Goal: Task Accomplishment & Management: Complete application form

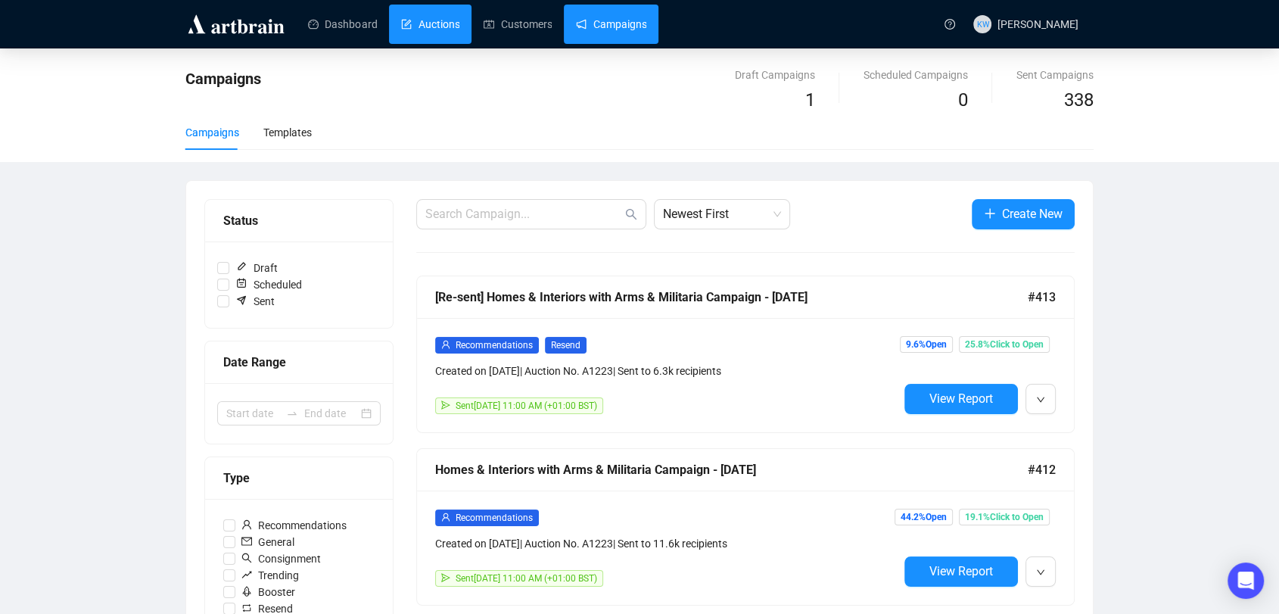
click at [415, 26] on link "Auctions" at bounding box center [430, 24] width 58 height 39
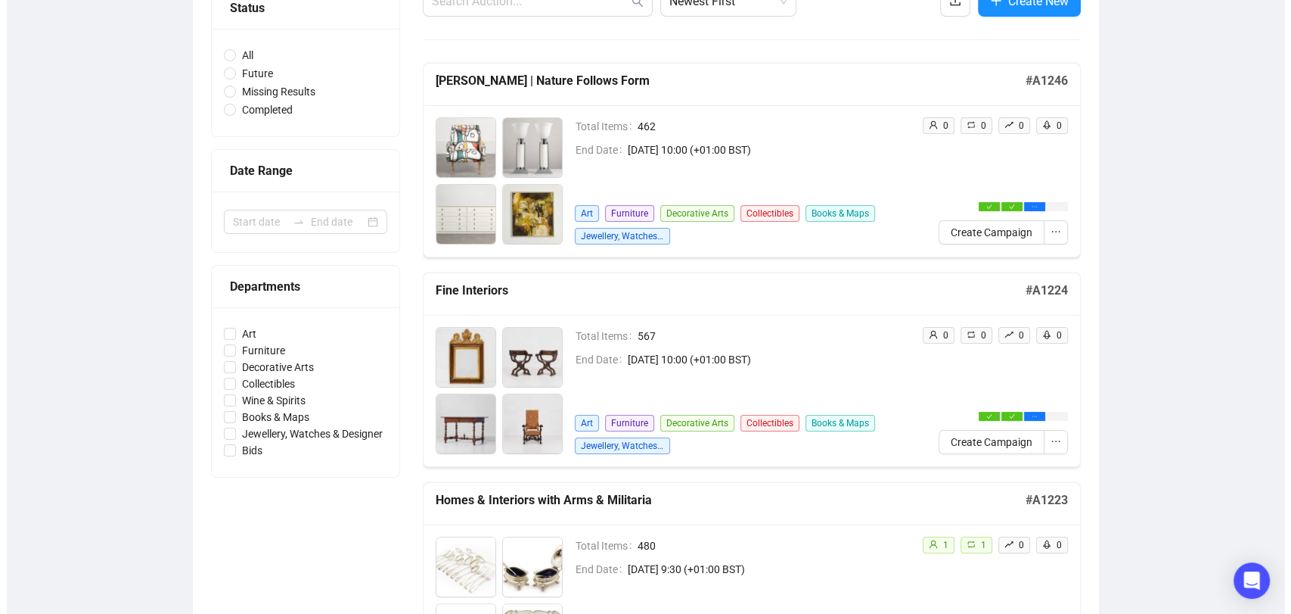
scroll to position [225, 0]
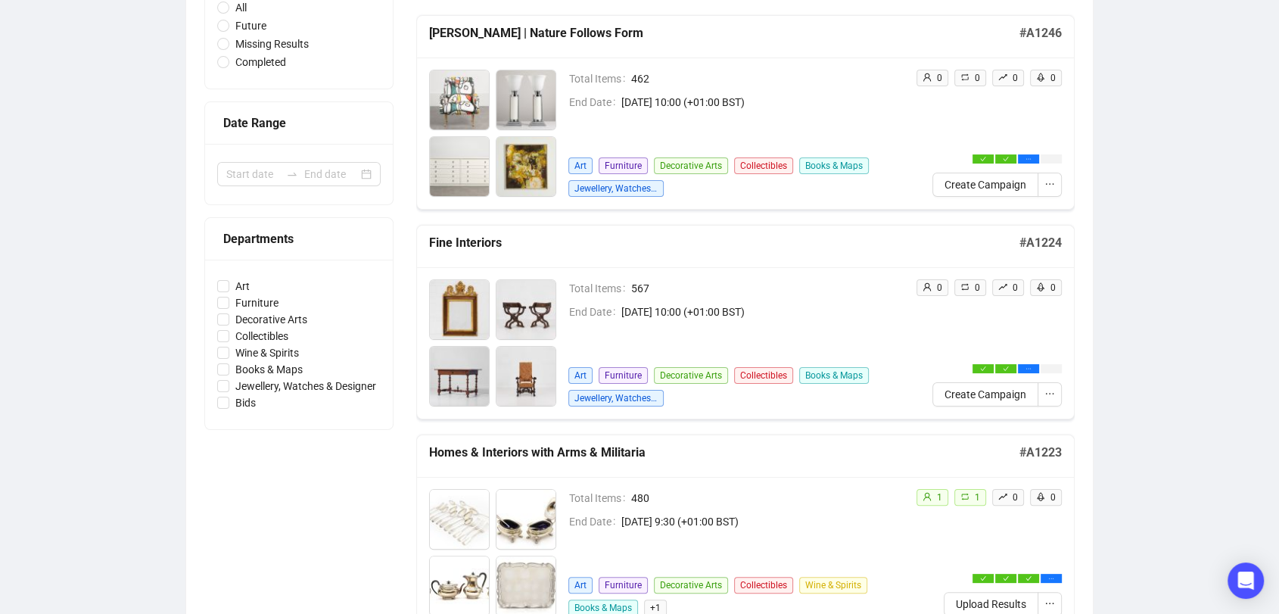
click at [1008, 387] on span "Create Campaign" at bounding box center [985, 394] width 82 height 17
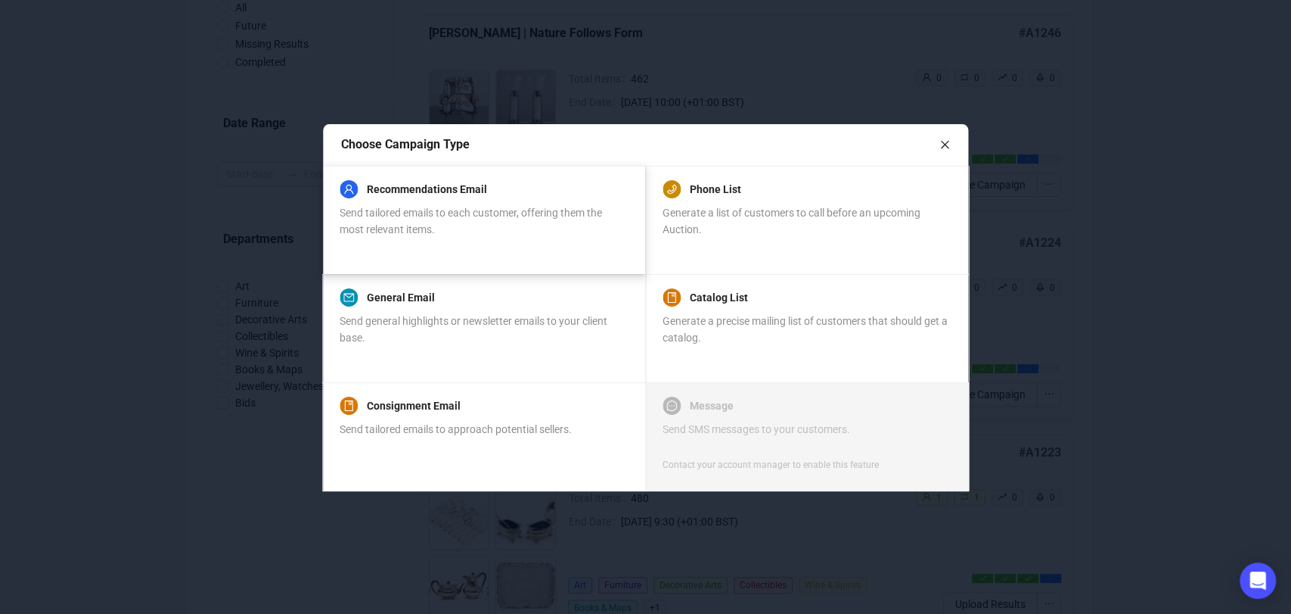
click at [532, 232] on div "Send tailored emails to each customer, offering them the most relevant items." at bounding box center [483, 220] width 287 height 33
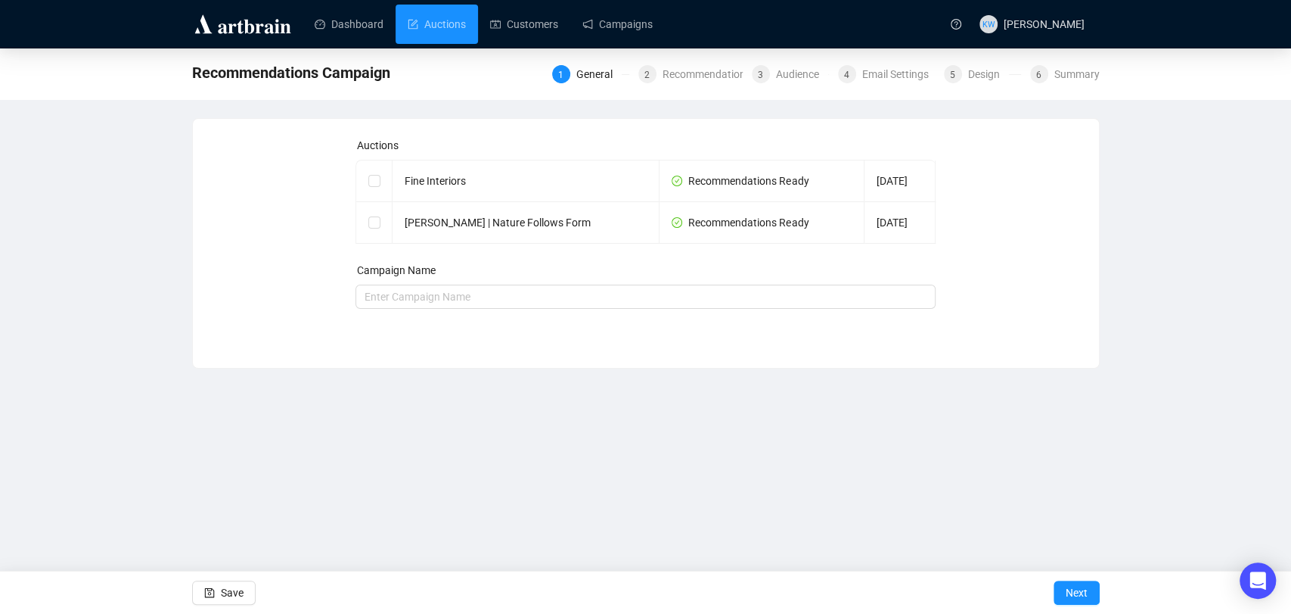
click at [1204, 251] on div "Recommendations Campaign 1 General 2 Recommendations 3 Audience 4 Email Setting…" at bounding box center [645, 208] width 1291 height 320
click at [385, 179] on td at bounding box center [374, 181] width 36 height 42
click at [381, 181] on td at bounding box center [374, 181] width 36 height 42
click at [374, 182] on input "checkbox" at bounding box center [373, 180] width 11 height 11
checkbox input "true"
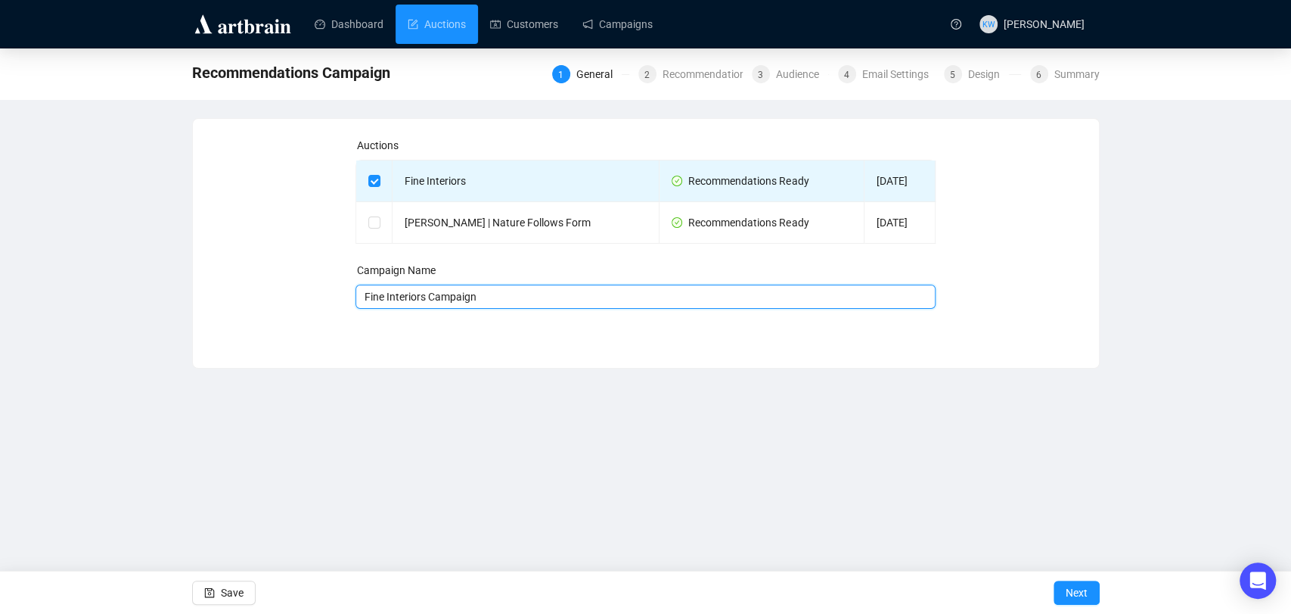
click at [492, 302] on input "Fine Interiors Campaign" at bounding box center [646, 296] width 580 height 24
click at [456, 301] on input "Fine Interiors Campaign" at bounding box center [646, 296] width 580 height 24
type input "Fine Interiors | Auction Recommendations"
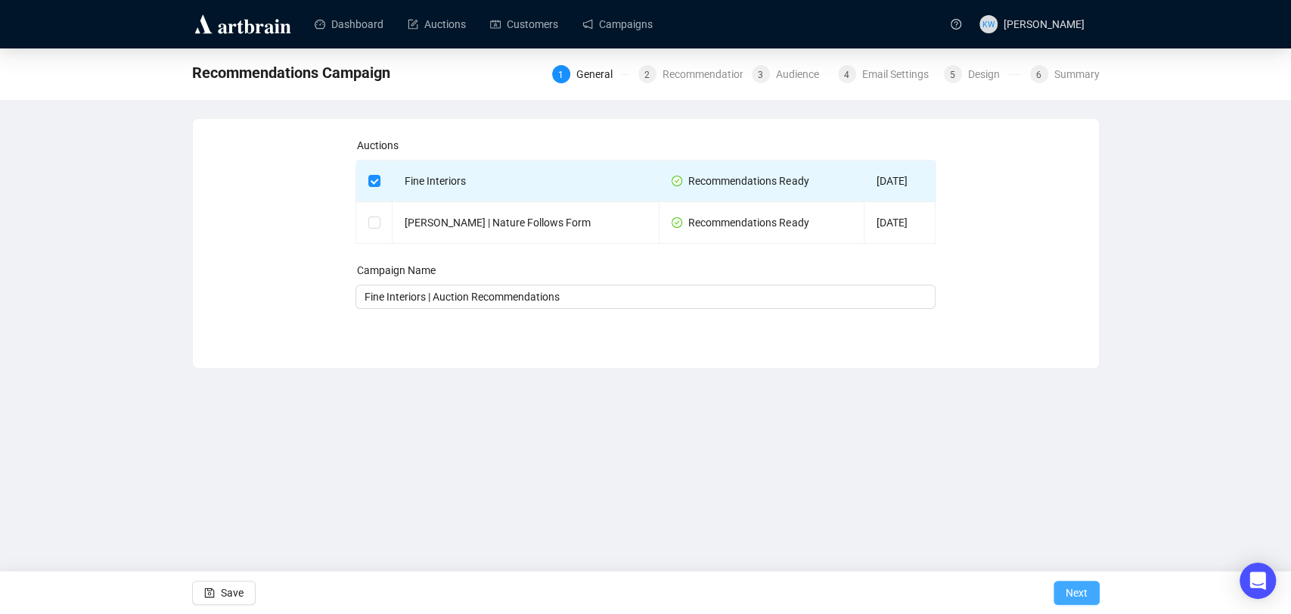
click at [1074, 585] on span "Next" at bounding box center [1077, 592] width 22 height 42
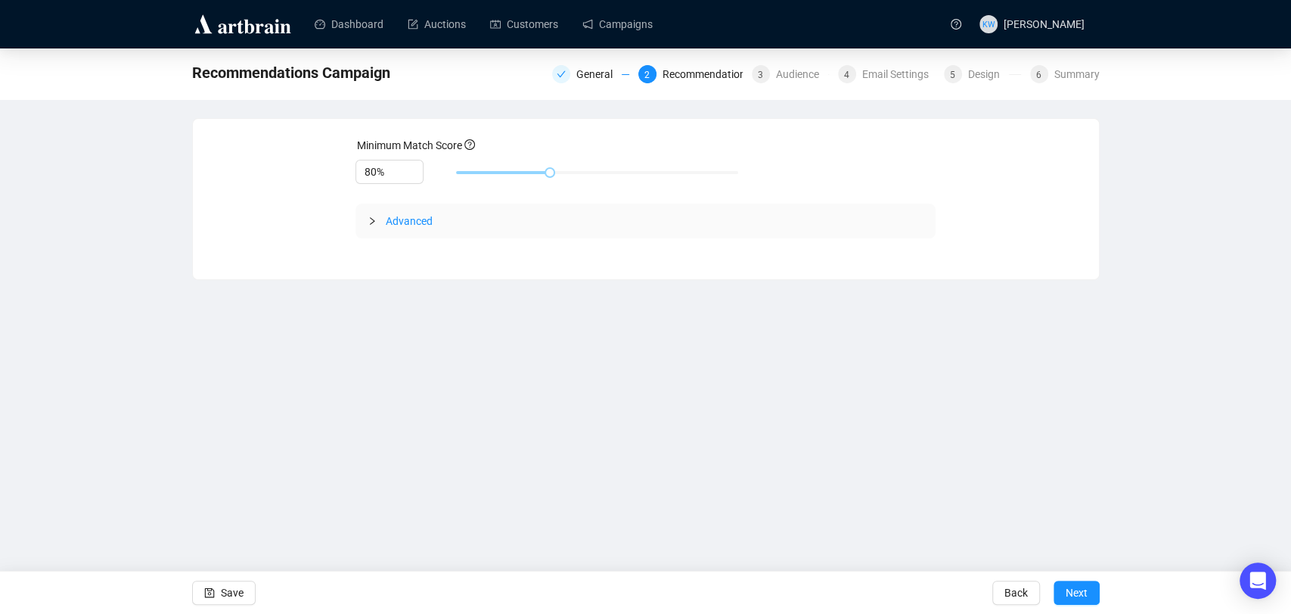
click at [380, 217] on div at bounding box center [377, 221] width 18 height 17
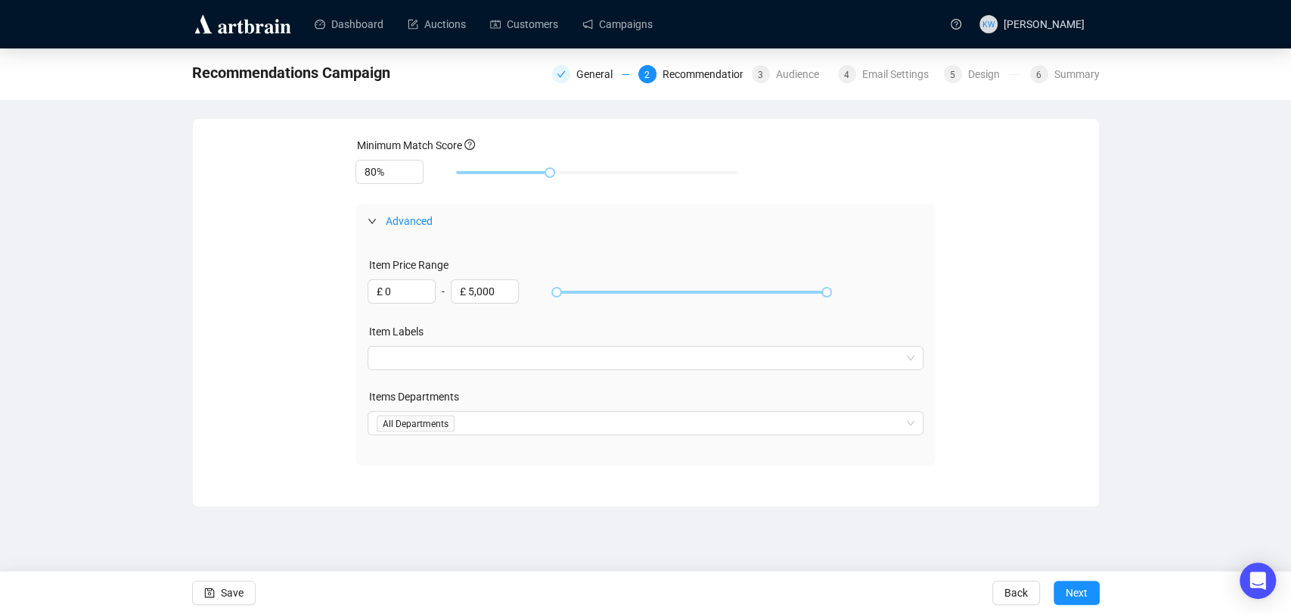
click at [371, 216] on icon "expanded" at bounding box center [372, 220] width 9 height 9
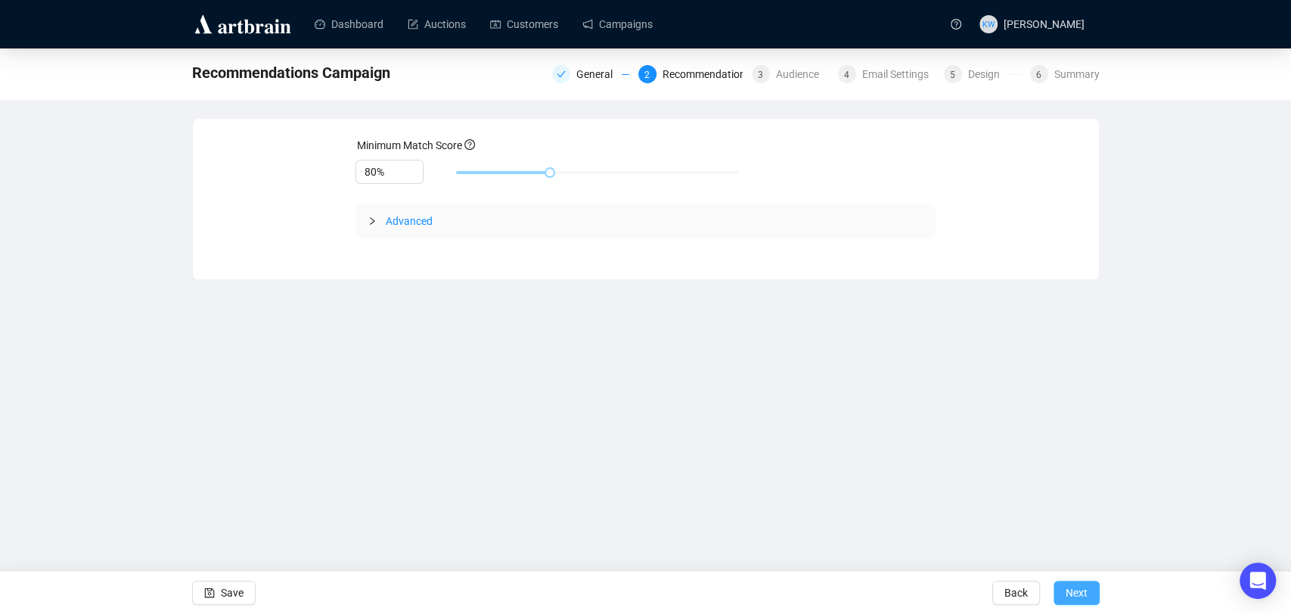
click at [1094, 583] on button "Next" at bounding box center [1077, 592] width 46 height 24
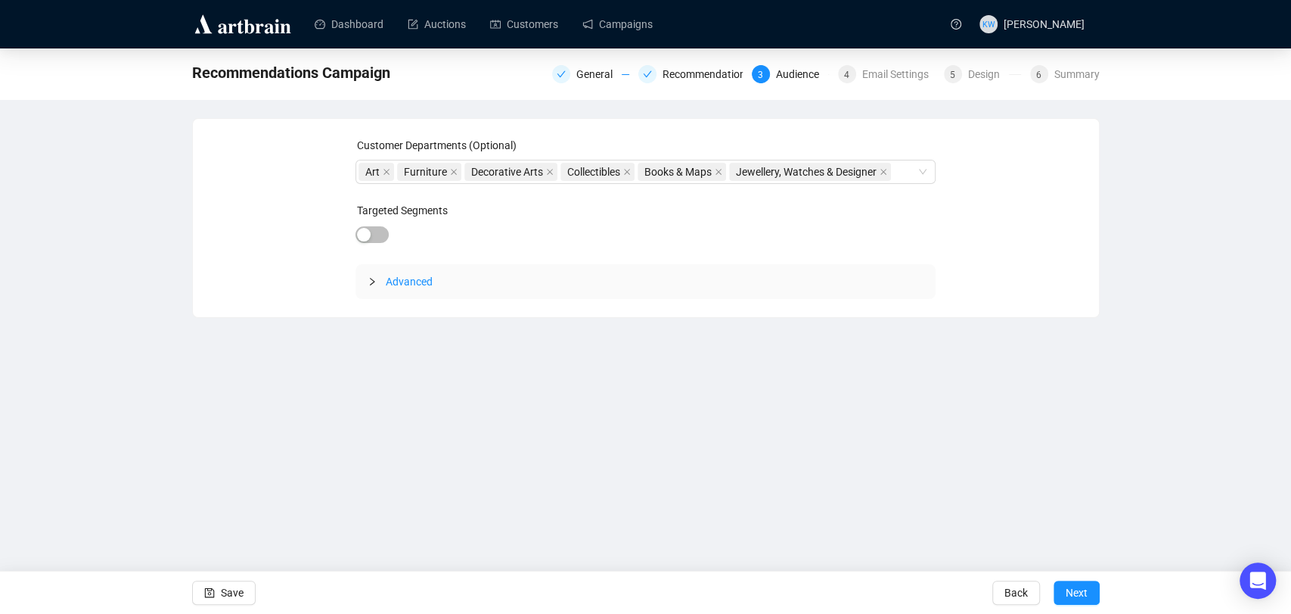
click at [879, 288] on span "Advanced" at bounding box center [655, 281] width 538 height 17
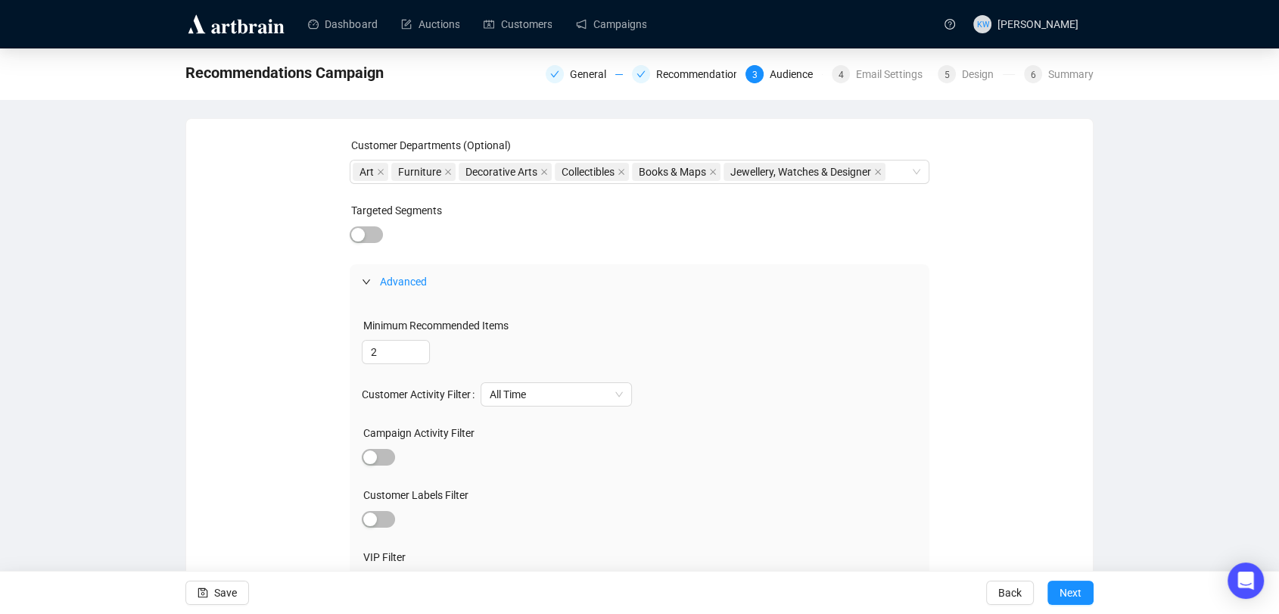
click at [869, 284] on span "Advanced" at bounding box center [649, 281] width 538 height 17
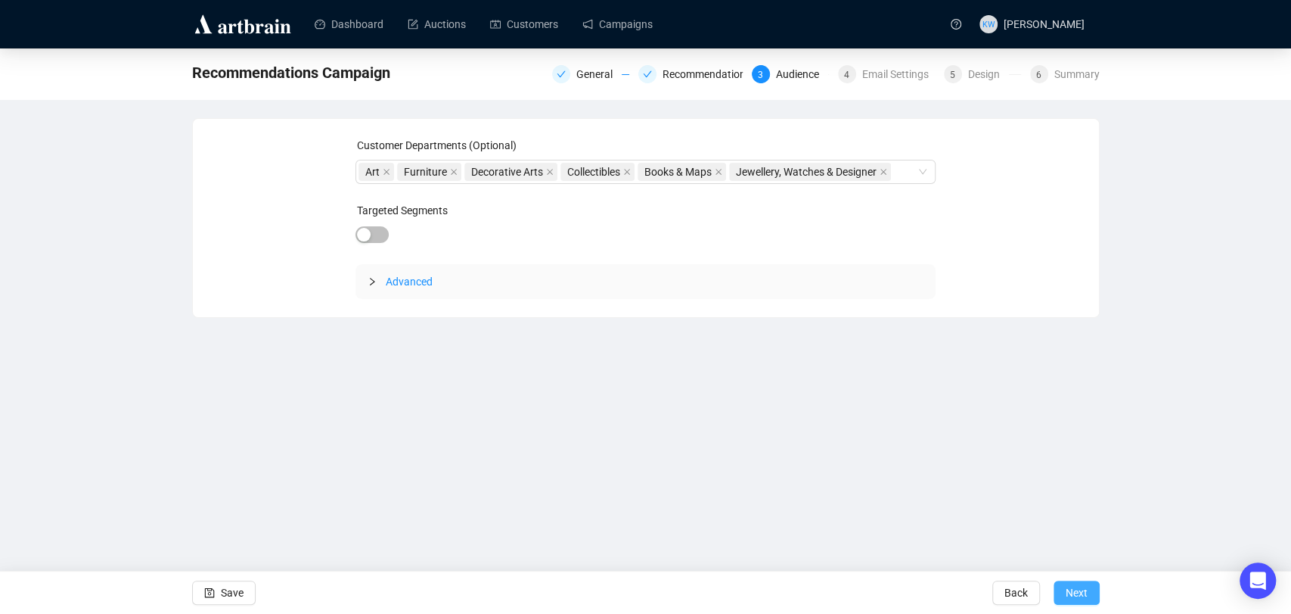
click at [1073, 576] on span "Next" at bounding box center [1077, 592] width 22 height 42
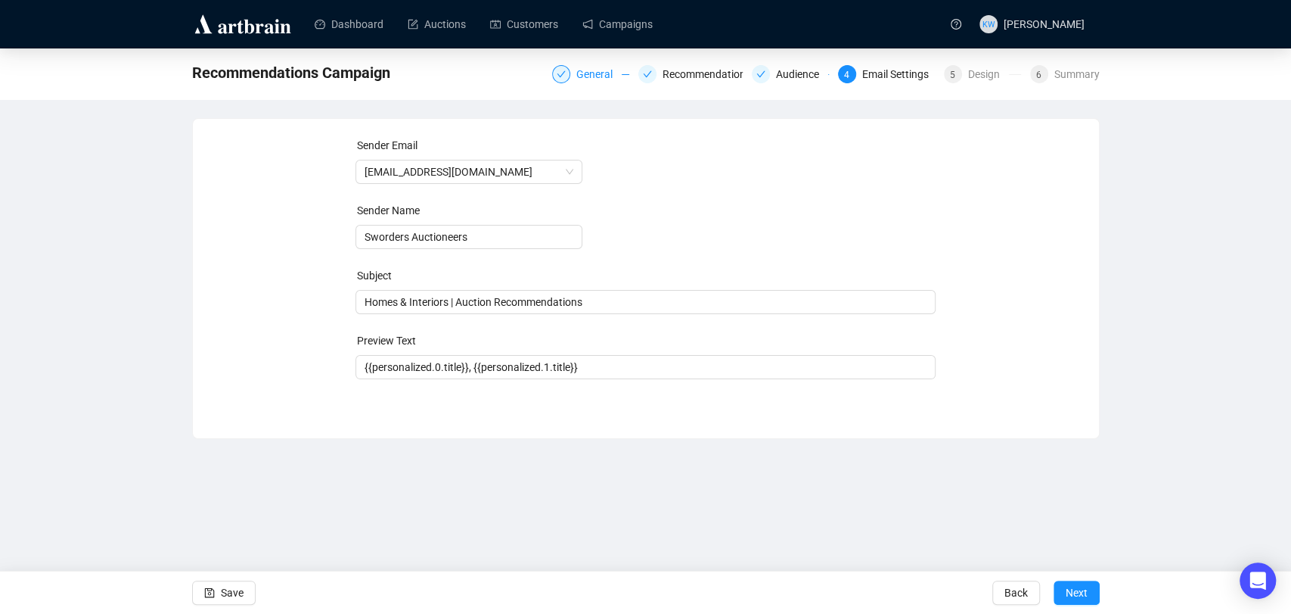
click at [570, 73] on div at bounding box center [561, 74] width 18 height 18
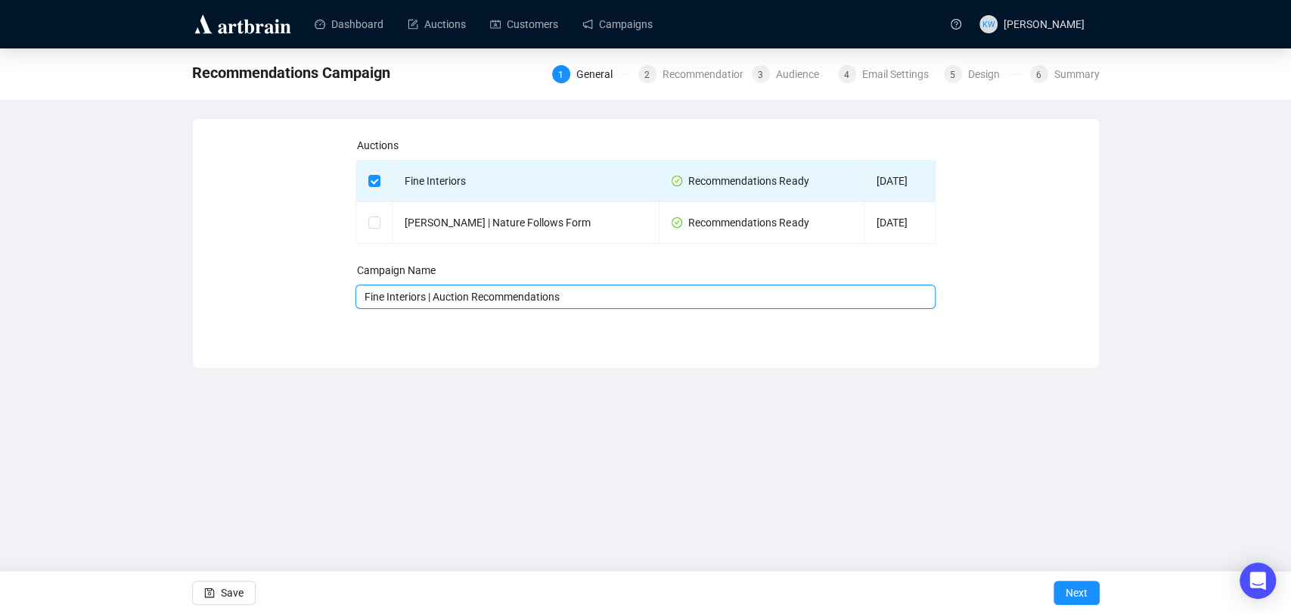
click at [595, 291] on input "Fine Interiors | Auction Recommendations" at bounding box center [646, 296] width 580 height 24
drag, startPoint x: 595, startPoint y: 290, endPoint x: 440, endPoint y: 301, distance: 154.8
click at [440, 301] on input "Fine Interiors | Auction Recommendations" at bounding box center [646, 296] width 580 height 24
type input "Fine Interiors Campaign - [DATE]"
click at [1066, 589] on span "Next" at bounding box center [1077, 592] width 22 height 42
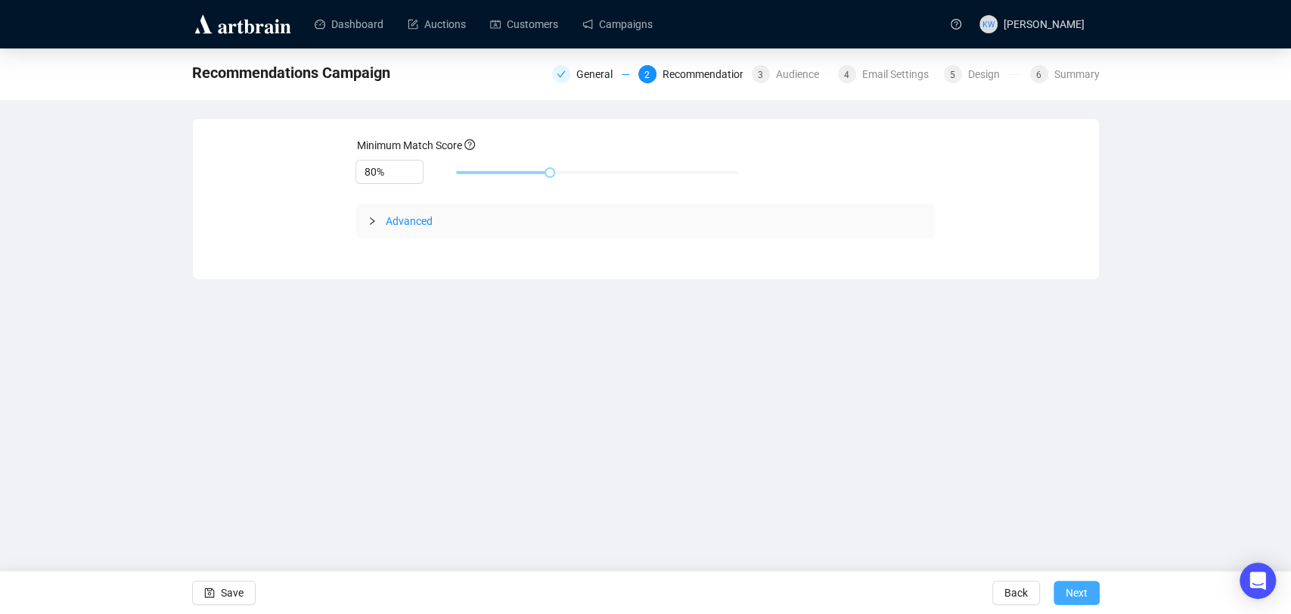
click at [1066, 589] on span "Next" at bounding box center [1077, 592] width 22 height 42
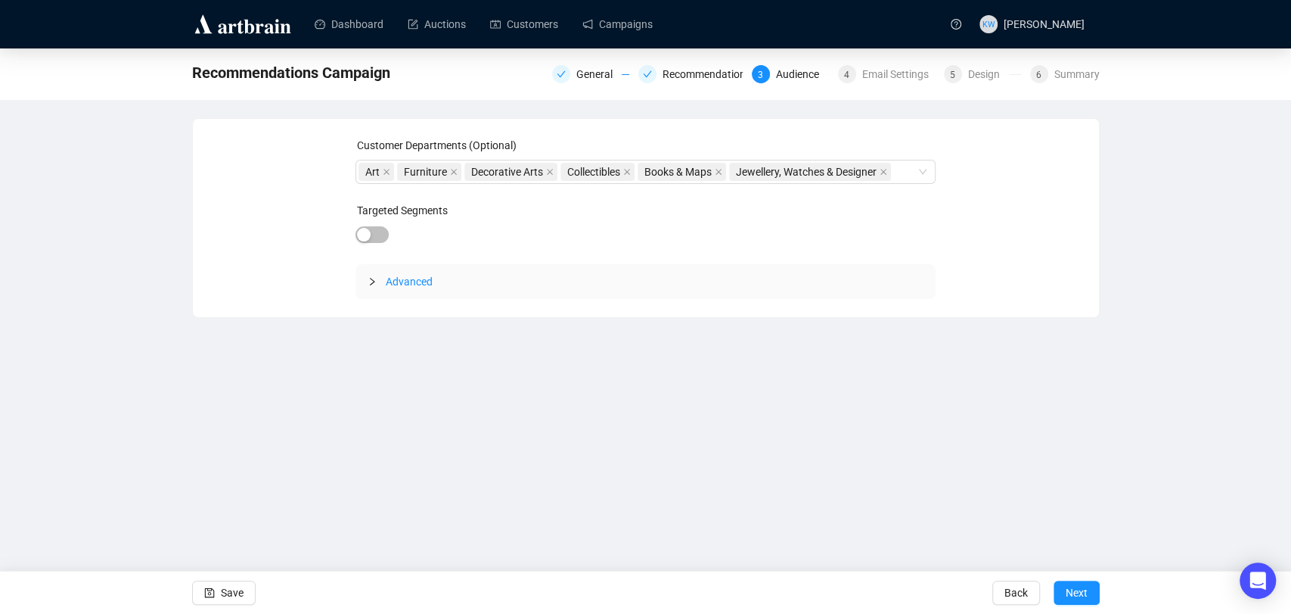
click at [1066, 589] on span "Next" at bounding box center [1077, 592] width 22 height 42
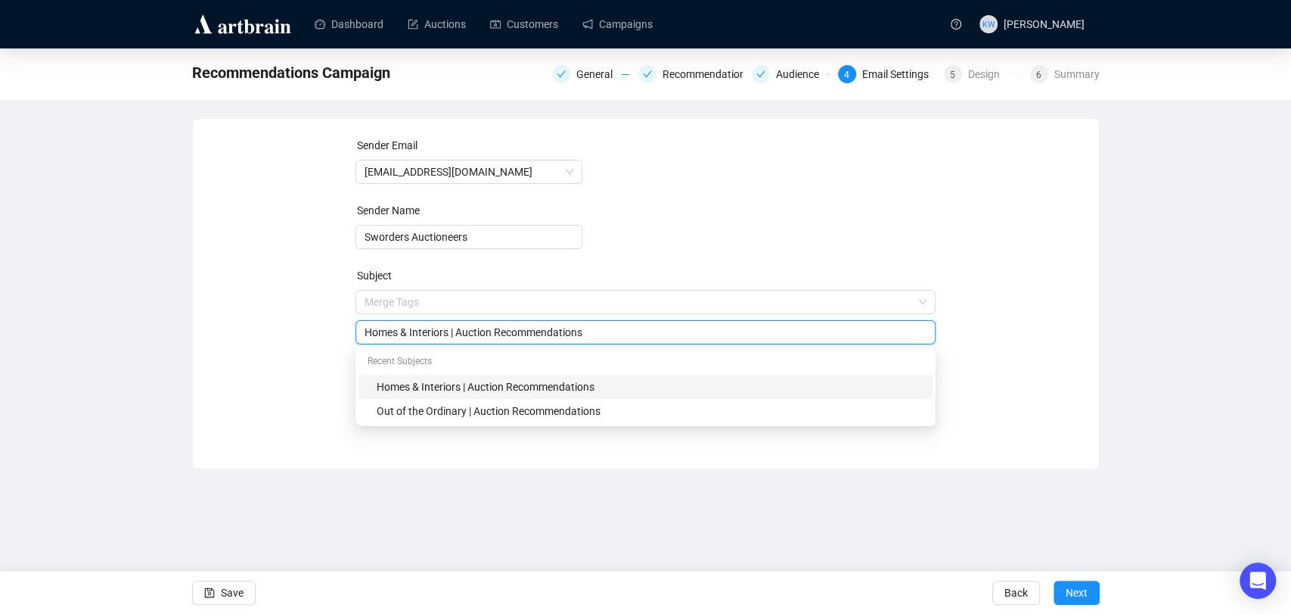
drag, startPoint x: 412, startPoint y: 304, endPoint x: 339, endPoint y: 300, distance: 72.7
click at [339, 300] on div "Sender Email info@sworder.co.uk Sender Name Sworders Auctioneers Subject Merge …" at bounding box center [646, 282] width 870 height 291
type input "Fine Interiors | Auction Recommendations"
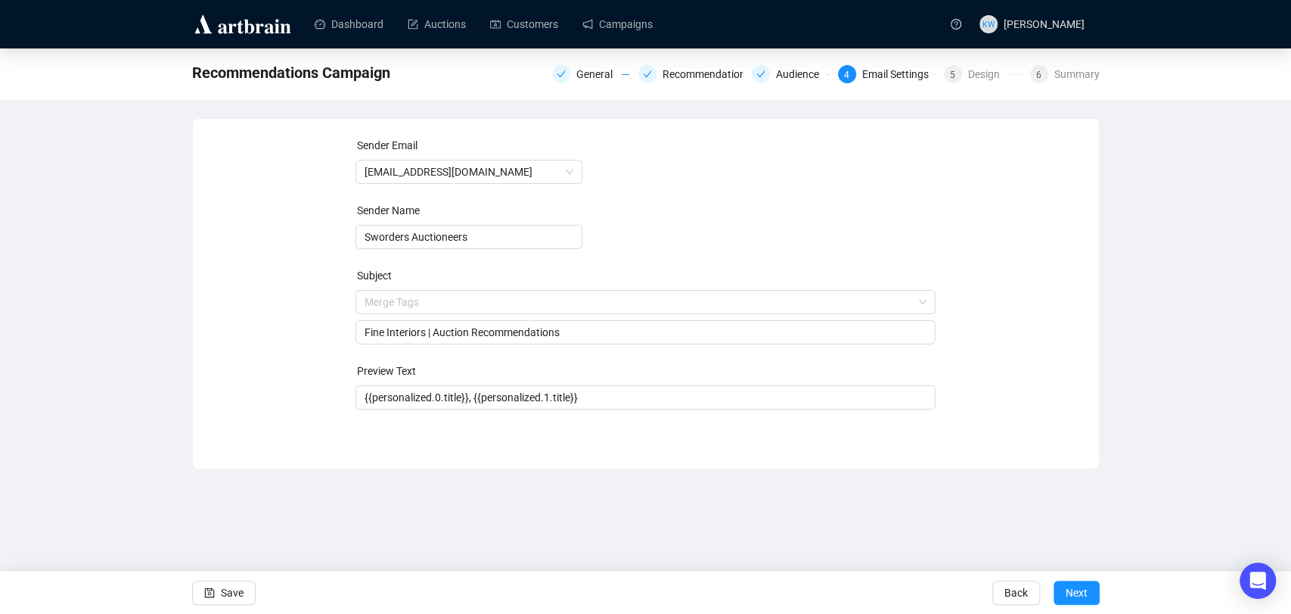
click at [273, 353] on div "Sender Email info@sworder.co.uk Sender Name Sworders Auctioneers Subject Merge …" at bounding box center [646, 282] width 870 height 291
click at [499, 310] on input "search" at bounding box center [639, 302] width 548 height 23
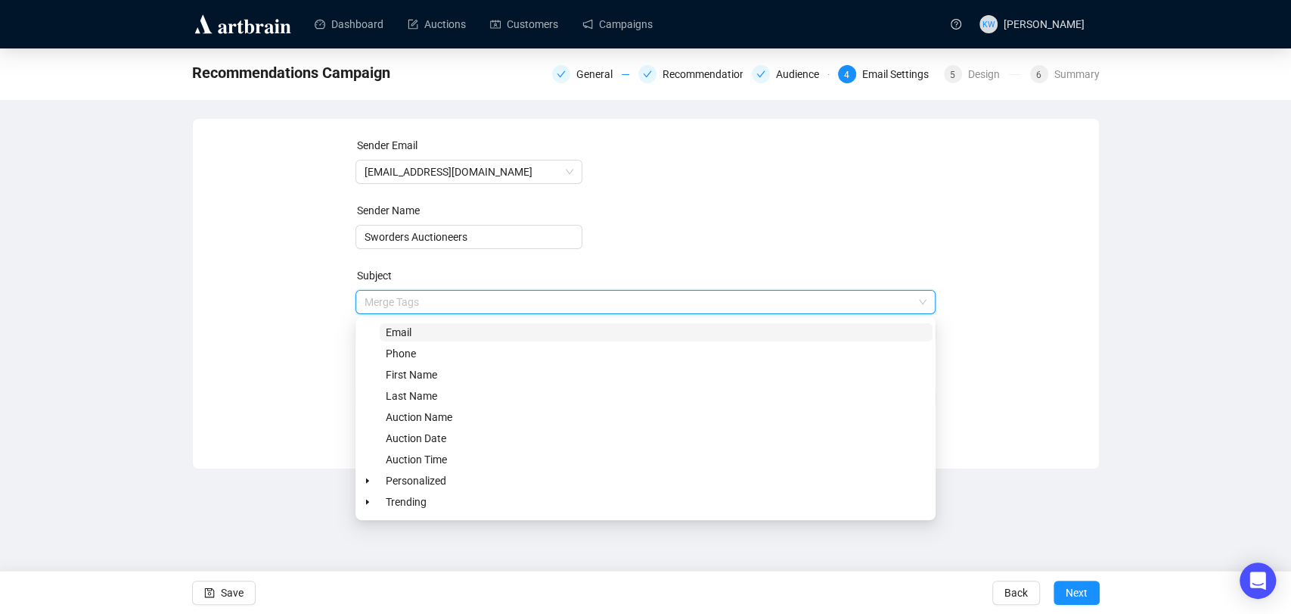
click at [641, 244] on form "Sender Email info@sworder.co.uk Sender Name Sworders Auctioneers Subject Merge …" at bounding box center [646, 273] width 580 height 272
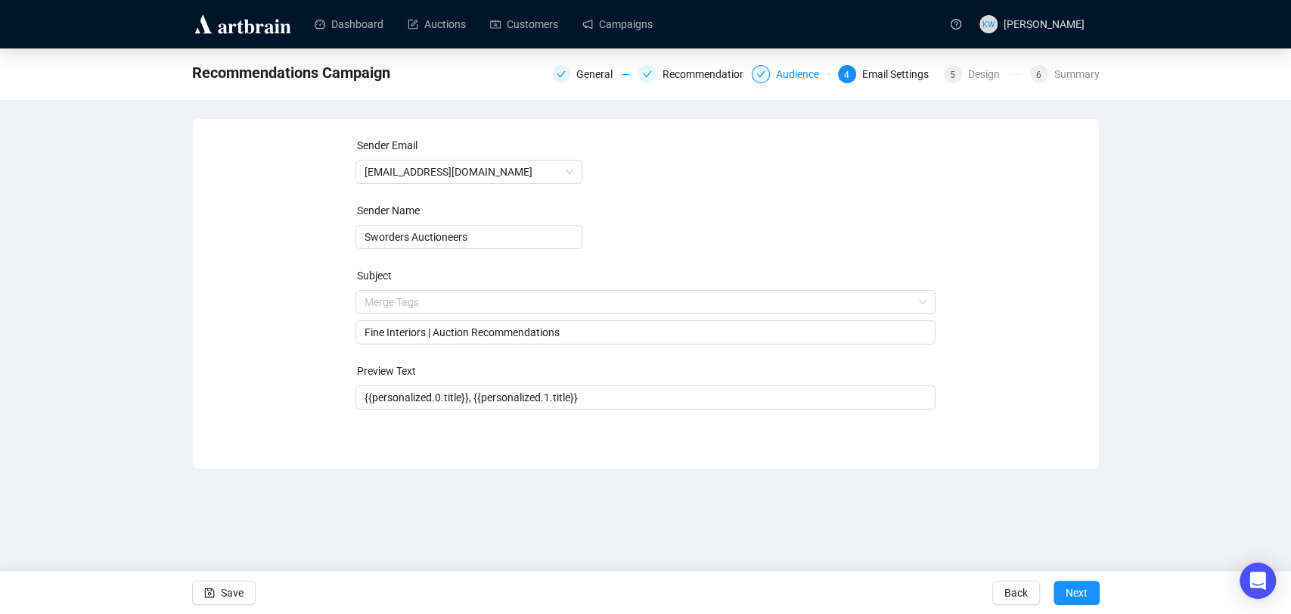
click at [807, 75] on div "Audience" at bounding box center [802, 74] width 52 height 18
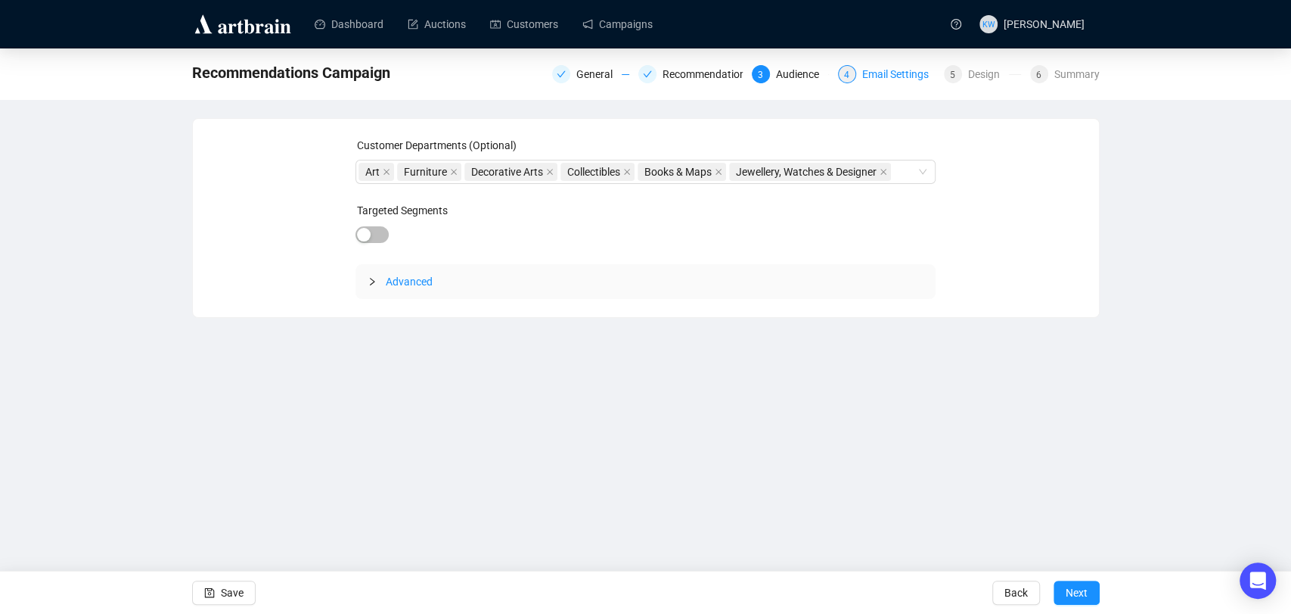
click at [874, 72] on div "Email Settings" at bounding box center [900, 74] width 76 height 18
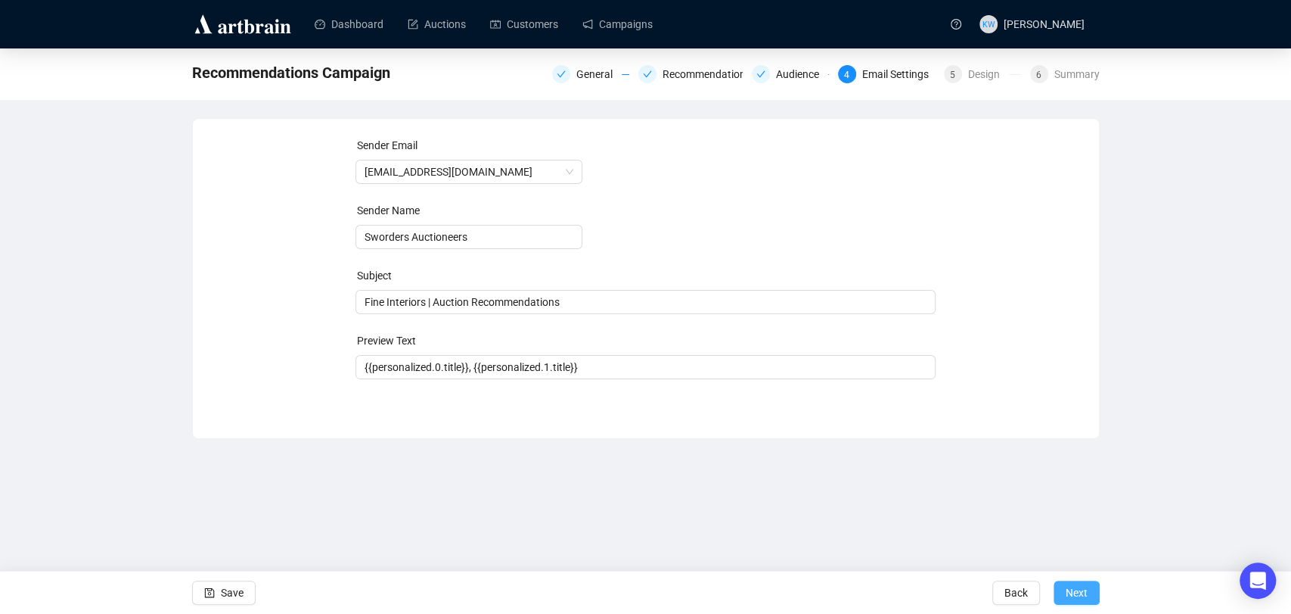
click at [1083, 588] on span "Next" at bounding box center [1077, 592] width 22 height 42
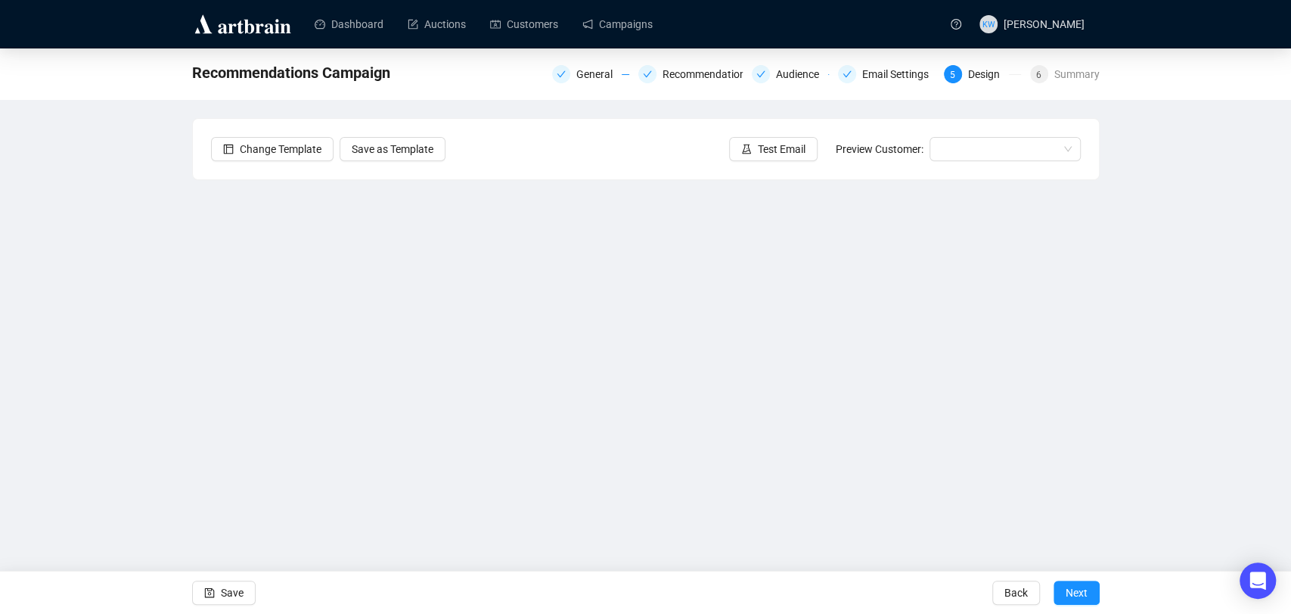
click at [1136, 421] on div "Recommendations Campaign General Recommendations Audience Email Settings 5 Desi…" at bounding box center [645, 304] width 1291 height 512
click at [158, 370] on div "Recommendations Campaign General Recommendations Audience Email Settings 5 Desi…" at bounding box center [645, 304] width 1291 height 512
click at [212, 590] on icon "save" at bounding box center [209, 592] width 11 height 11
click at [236, 596] on span "Save" at bounding box center [232, 592] width 23 height 42
click at [227, 595] on span "Save" at bounding box center [232, 592] width 23 height 42
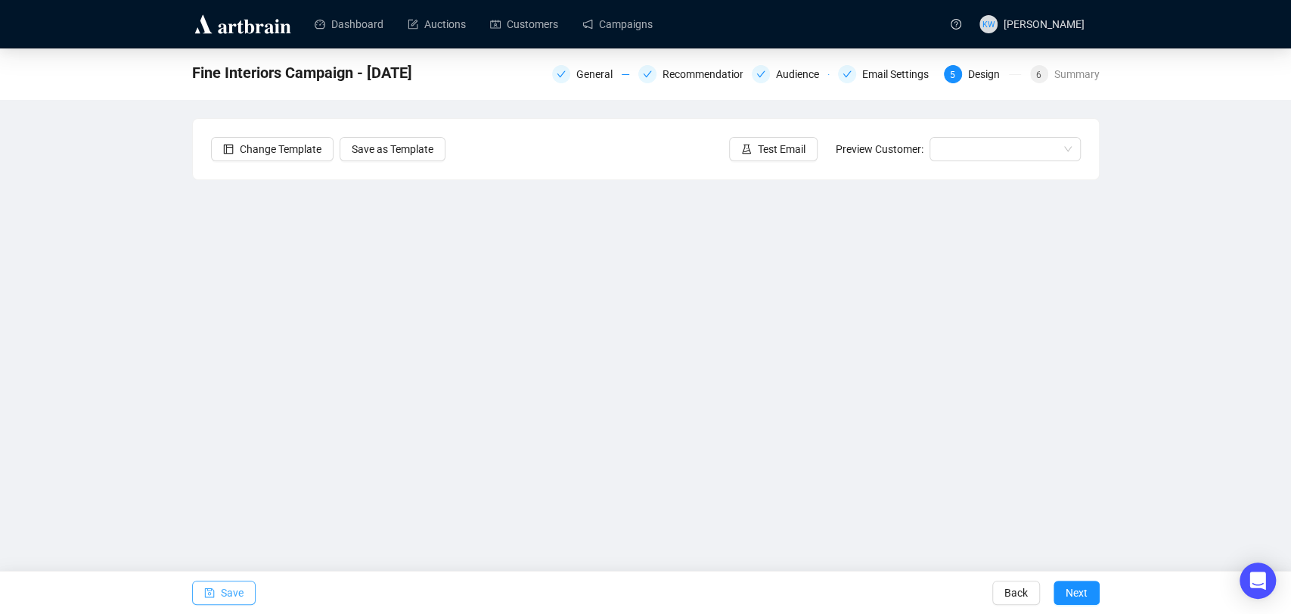
click at [234, 596] on span "Save" at bounding box center [232, 592] width 23 height 42
click at [244, 590] on button "Save" at bounding box center [224, 592] width 64 height 24
click at [1193, 380] on div "Fine Interiors Campaign - September 2025 General Recommendations Audience Email…" at bounding box center [645, 304] width 1291 height 512
click at [163, 309] on div "Fine Interiors Campaign - September 2025 General Recommendations Audience Email…" at bounding box center [645, 304] width 1291 height 512
click at [225, 585] on span "Save" at bounding box center [232, 592] width 23 height 42
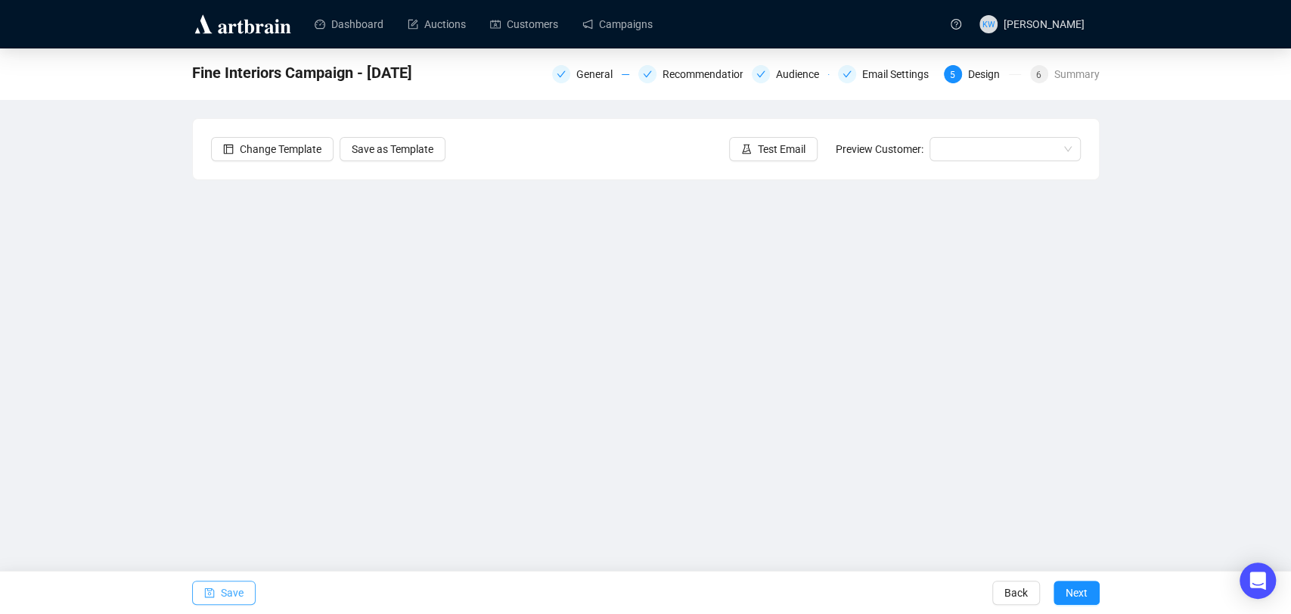
click at [231, 596] on span "Save" at bounding box center [232, 592] width 23 height 42
click at [227, 588] on span "Save" at bounding box center [232, 592] width 23 height 42
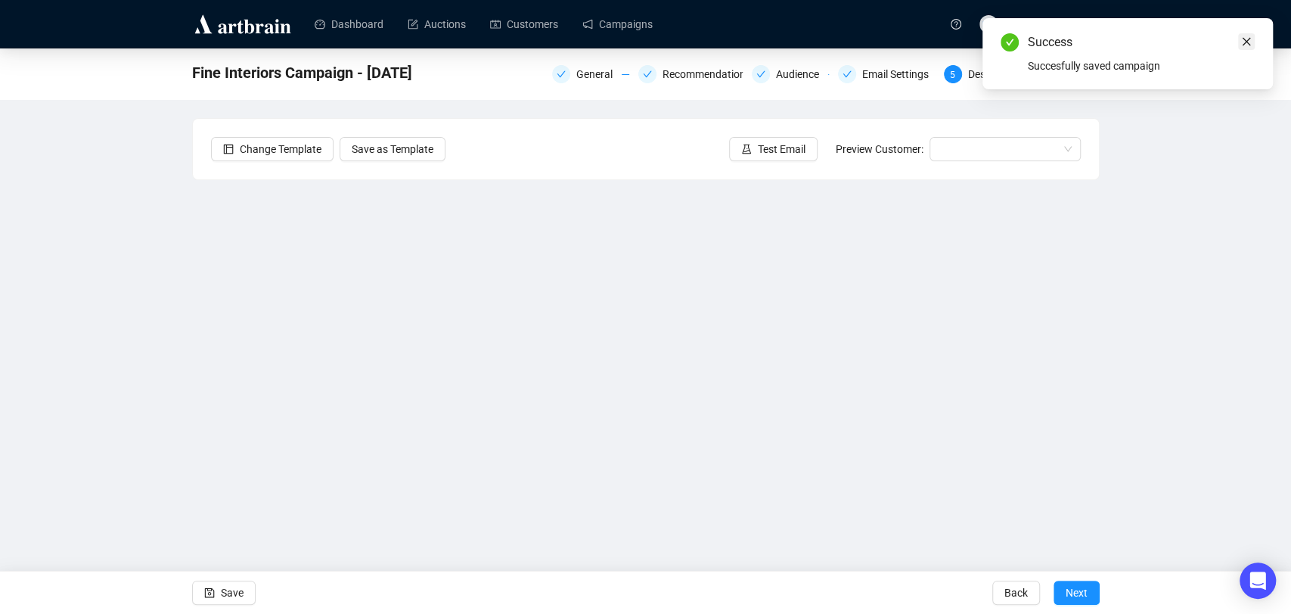
click at [1245, 48] on link "Close" at bounding box center [1246, 41] width 17 height 17
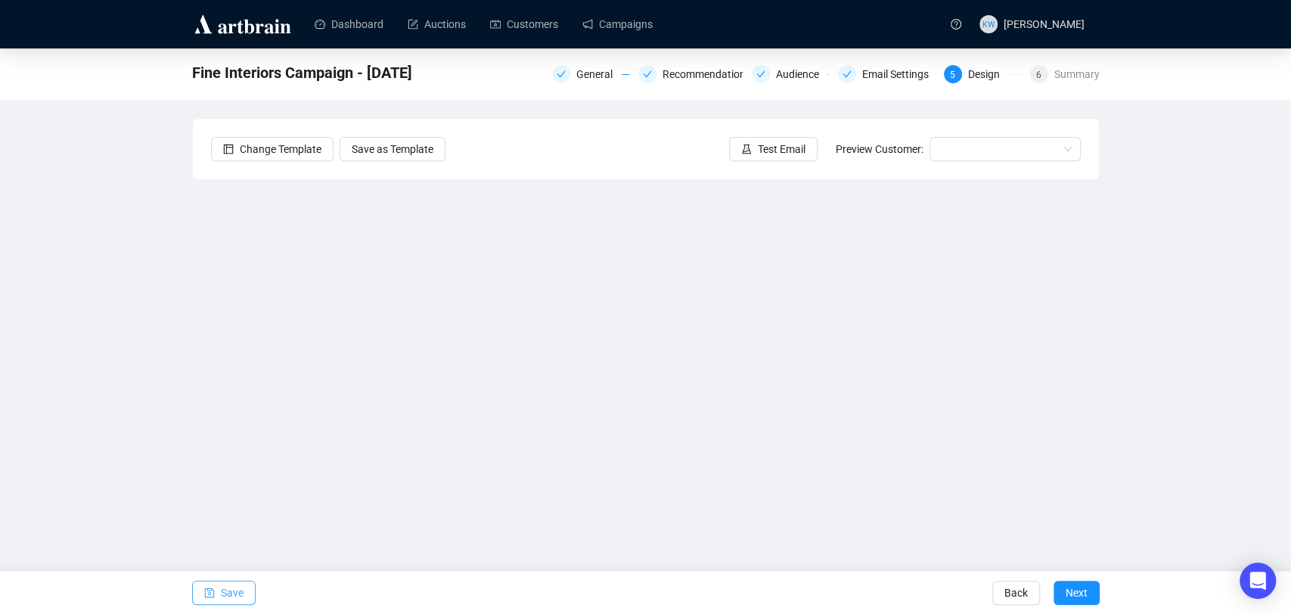
click at [236, 595] on span "Save" at bounding box center [232, 592] width 23 height 42
click at [205, 604] on span "button" at bounding box center [209, 592] width 11 height 42
click at [223, 599] on span "Save" at bounding box center [232, 592] width 23 height 42
click at [232, 596] on span "Save" at bounding box center [232, 592] width 23 height 42
click at [1141, 197] on div "Fine Interiors Campaign - September 2025 General Recommendations Audience Email…" at bounding box center [645, 304] width 1291 height 512
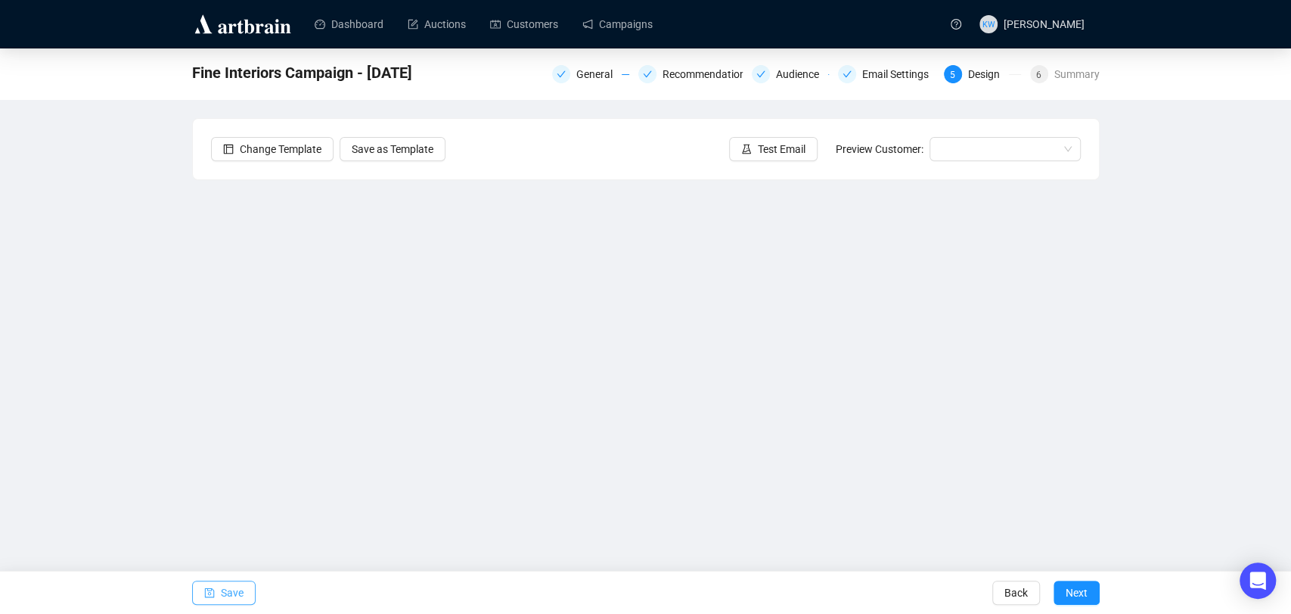
click at [236, 595] on span "Save" at bounding box center [232, 592] width 23 height 42
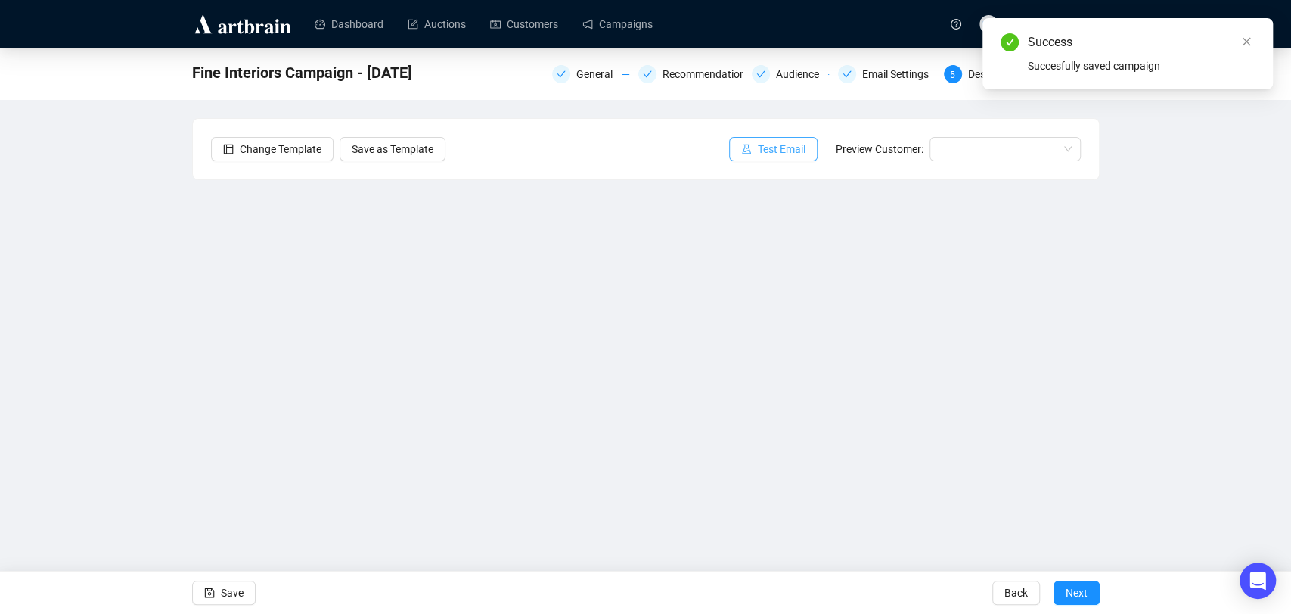
click at [791, 151] on span "Test Email" at bounding box center [782, 149] width 48 height 17
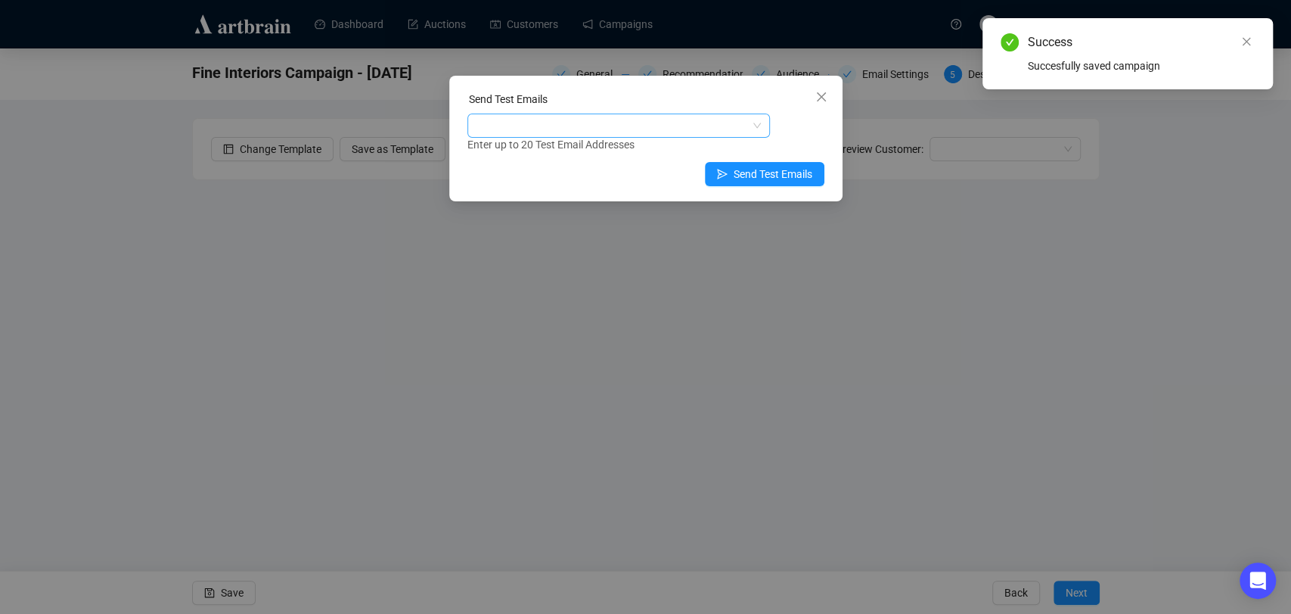
click at [691, 123] on div at bounding box center [611, 125] width 281 height 21
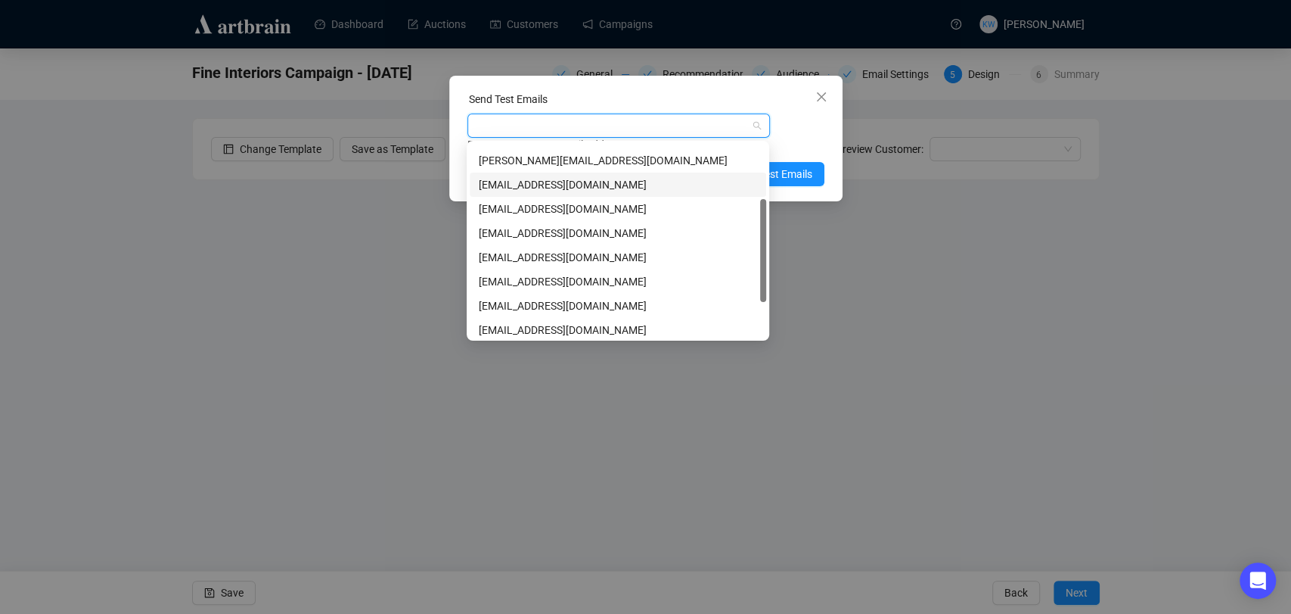
scroll to position [92, 0]
click at [576, 253] on div "katiewatling@sworder.co.uk" at bounding box center [618, 258] width 278 height 17
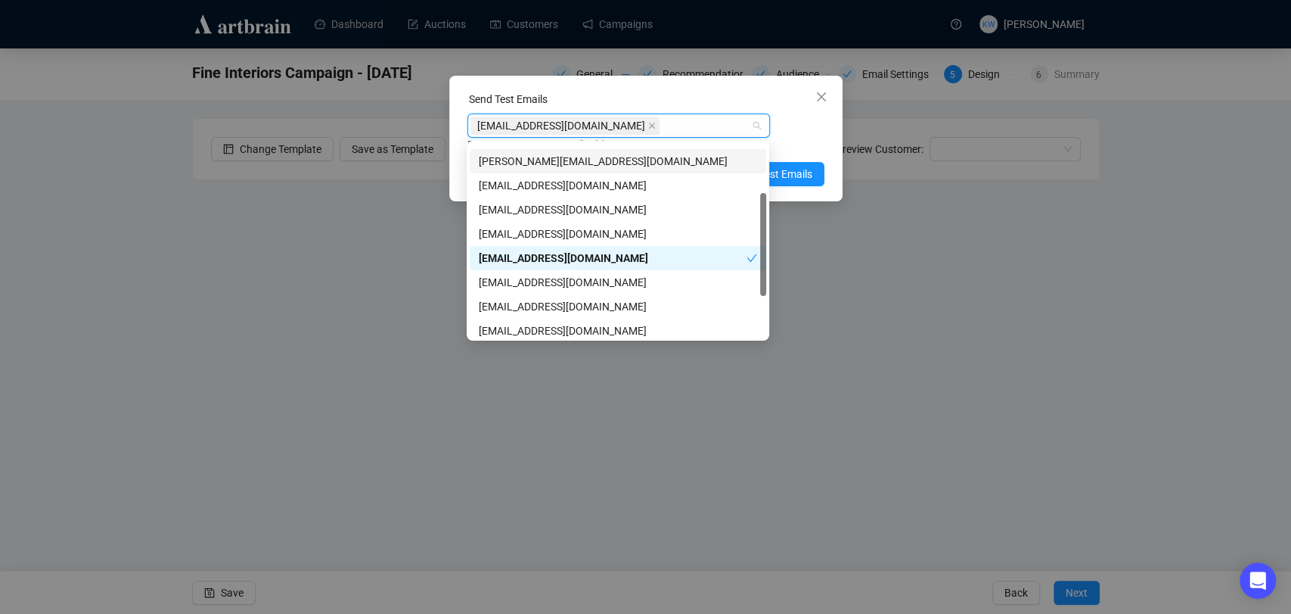
click at [801, 129] on div "katiewatling@sworder.co.uk Enter up to 20 Test Email Addresses" at bounding box center [646, 132] width 357 height 39
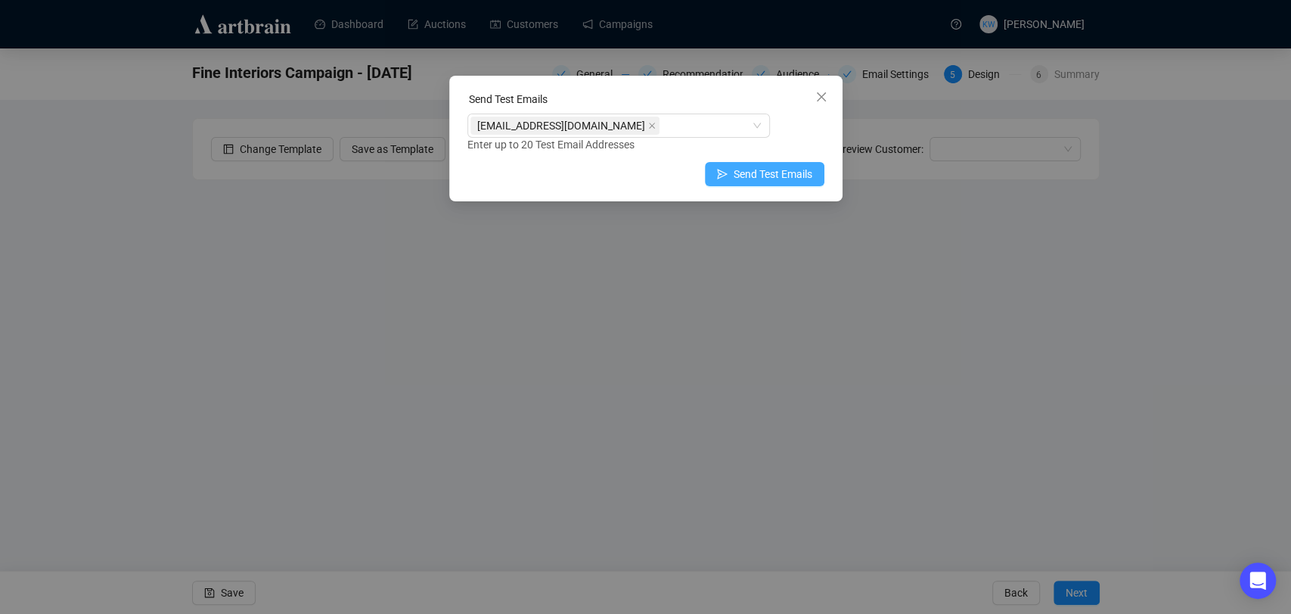
click at [787, 175] on span "Send Test Emails" at bounding box center [773, 174] width 79 height 17
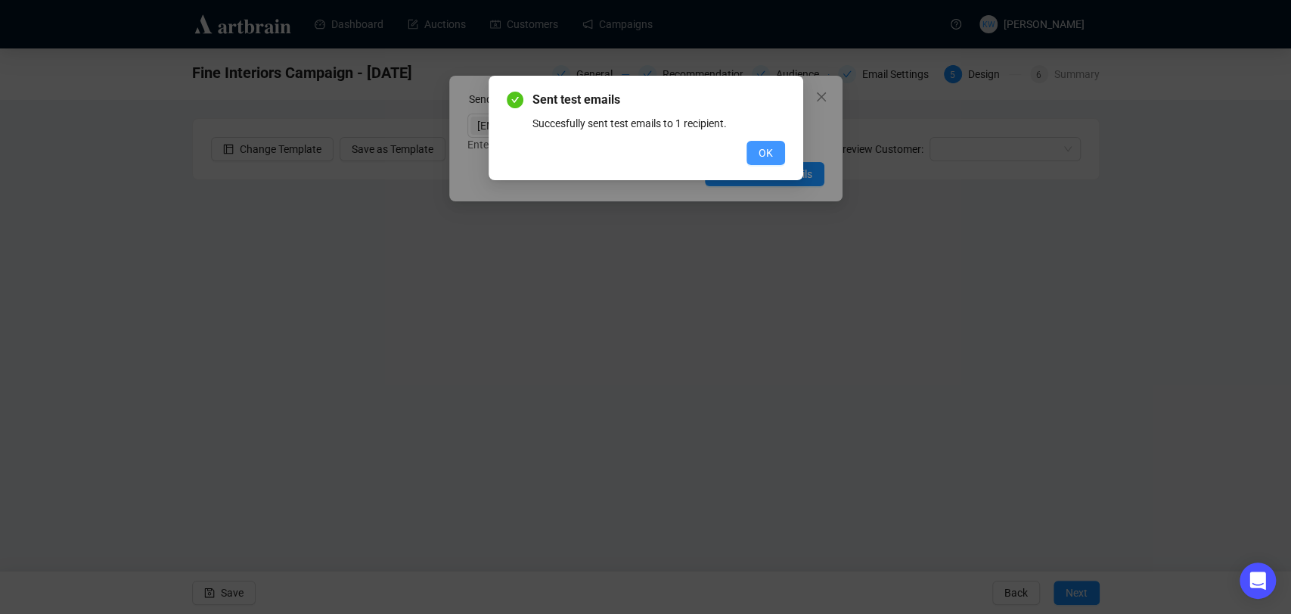
click at [763, 151] on span "OK" at bounding box center [766, 153] width 14 height 17
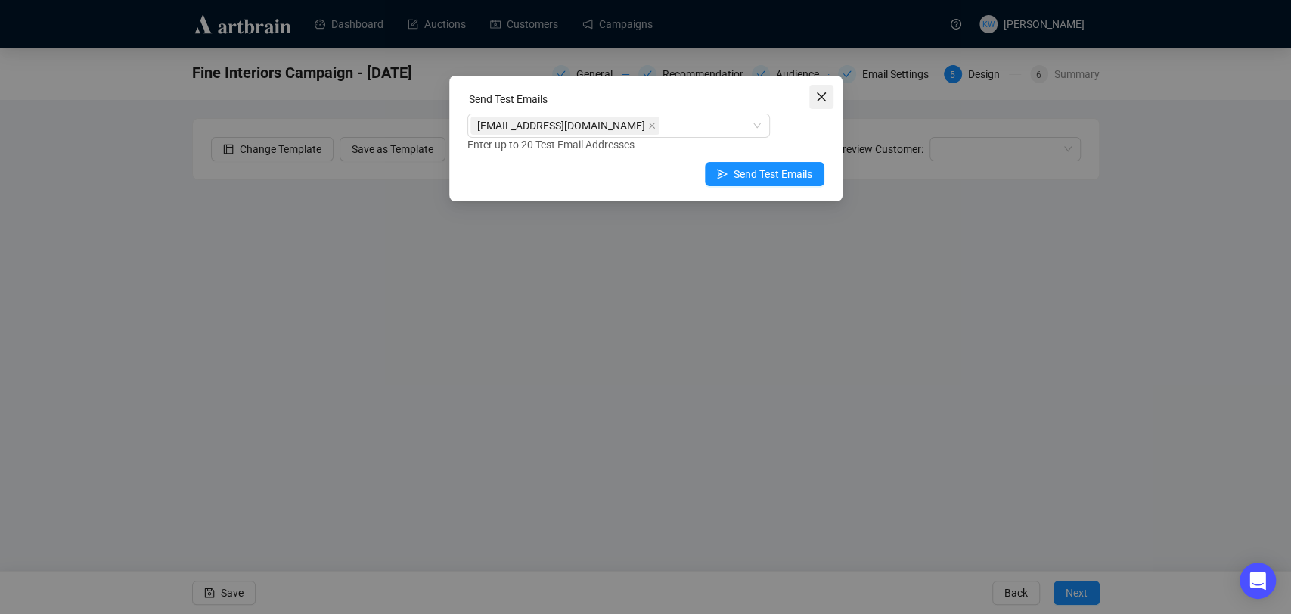
click at [819, 97] on icon "close" at bounding box center [822, 97] width 12 height 12
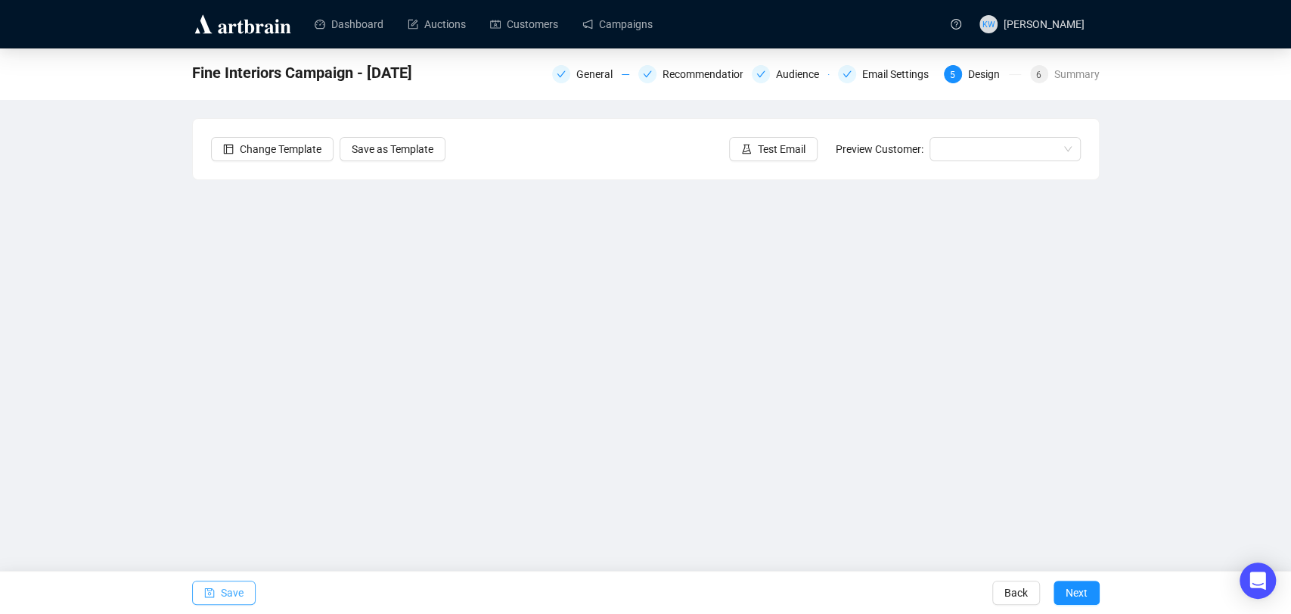
click at [211, 586] on span "button" at bounding box center [209, 592] width 11 height 42
click at [804, 147] on span "Test Email" at bounding box center [782, 149] width 48 height 17
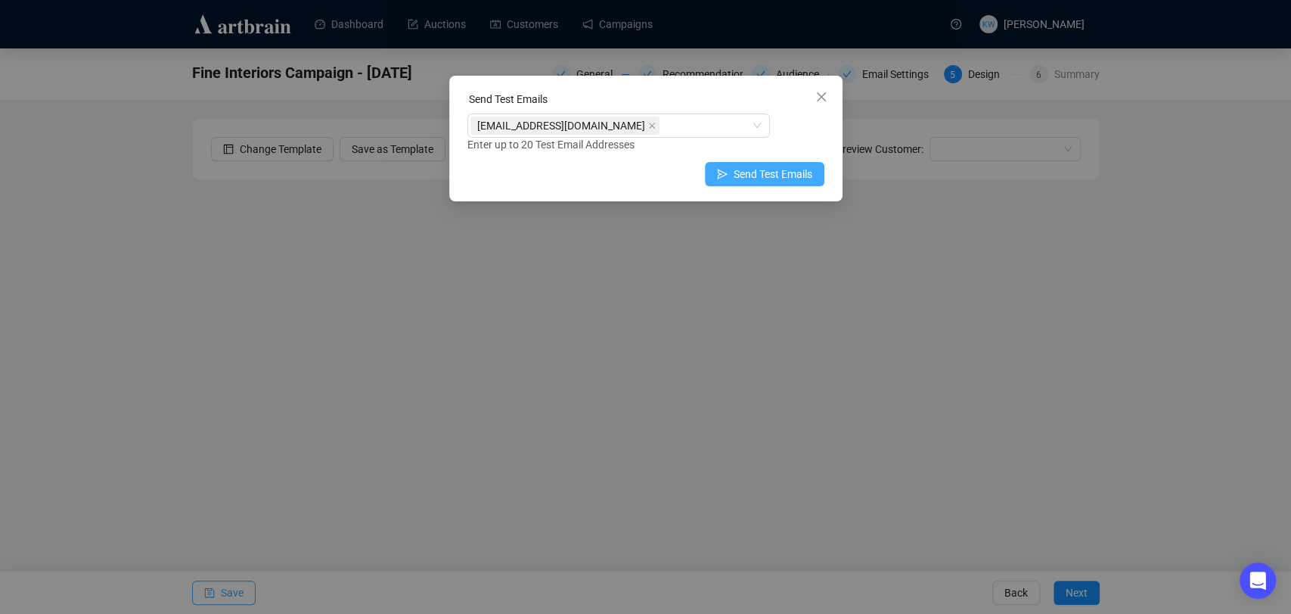
click at [737, 167] on span "Send Test Emails" at bounding box center [773, 174] width 79 height 17
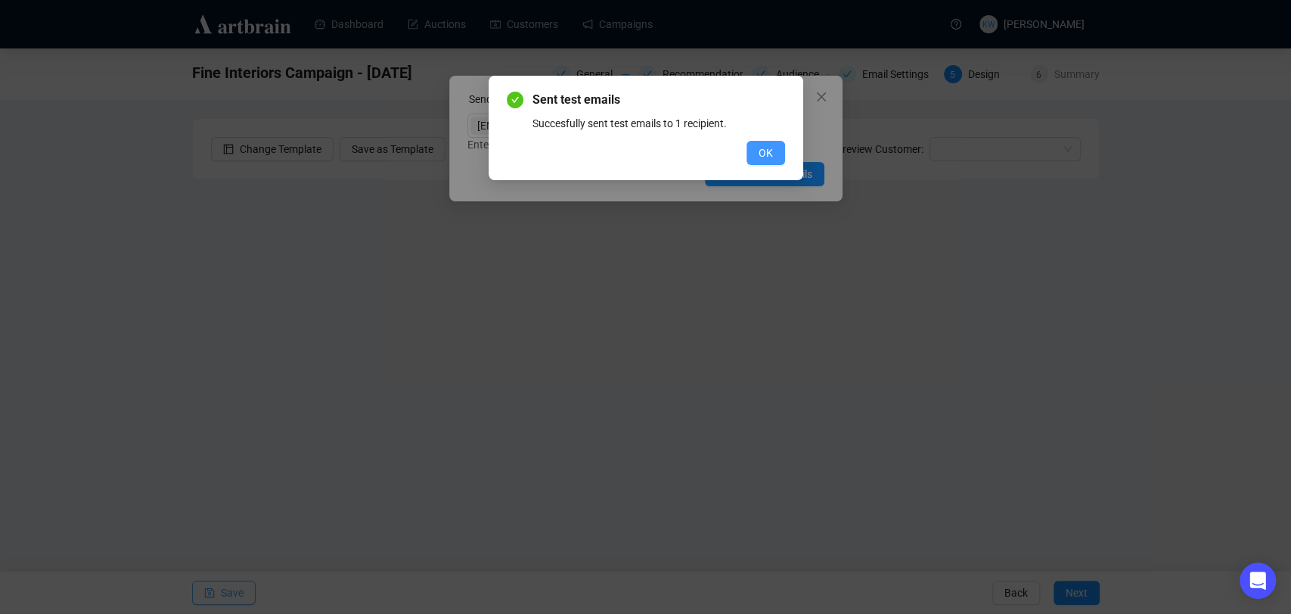
click at [757, 145] on button "OK" at bounding box center [766, 153] width 39 height 24
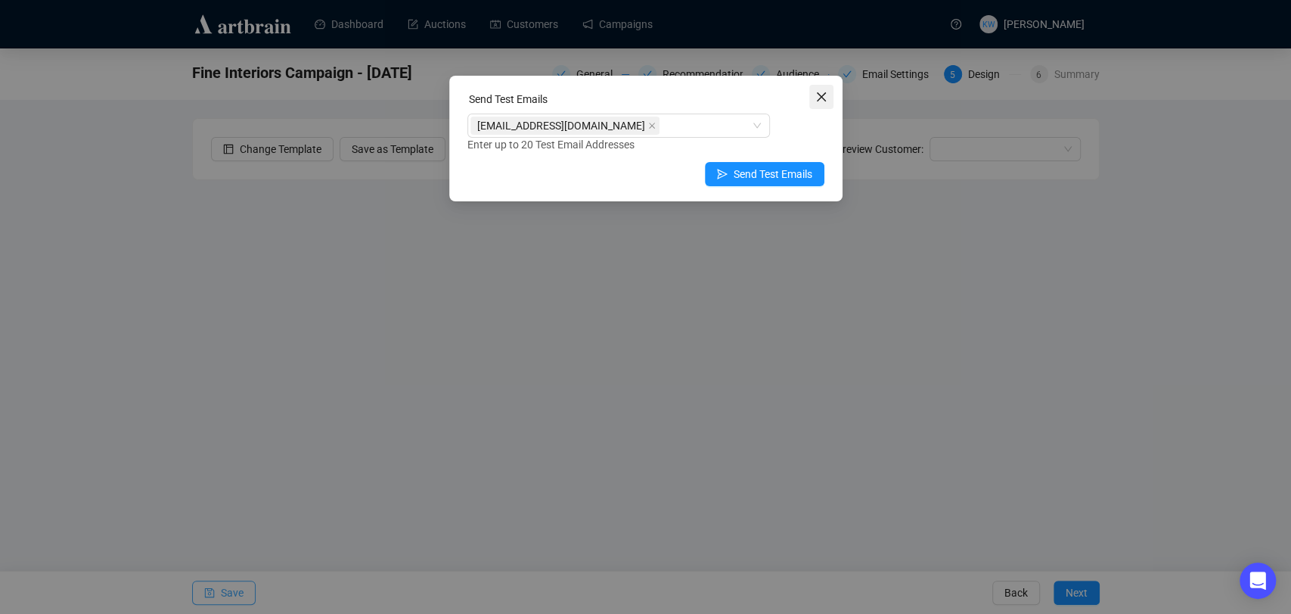
click at [813, 100] on span "Close" at bounding box center [822, 97] width 24 height 12
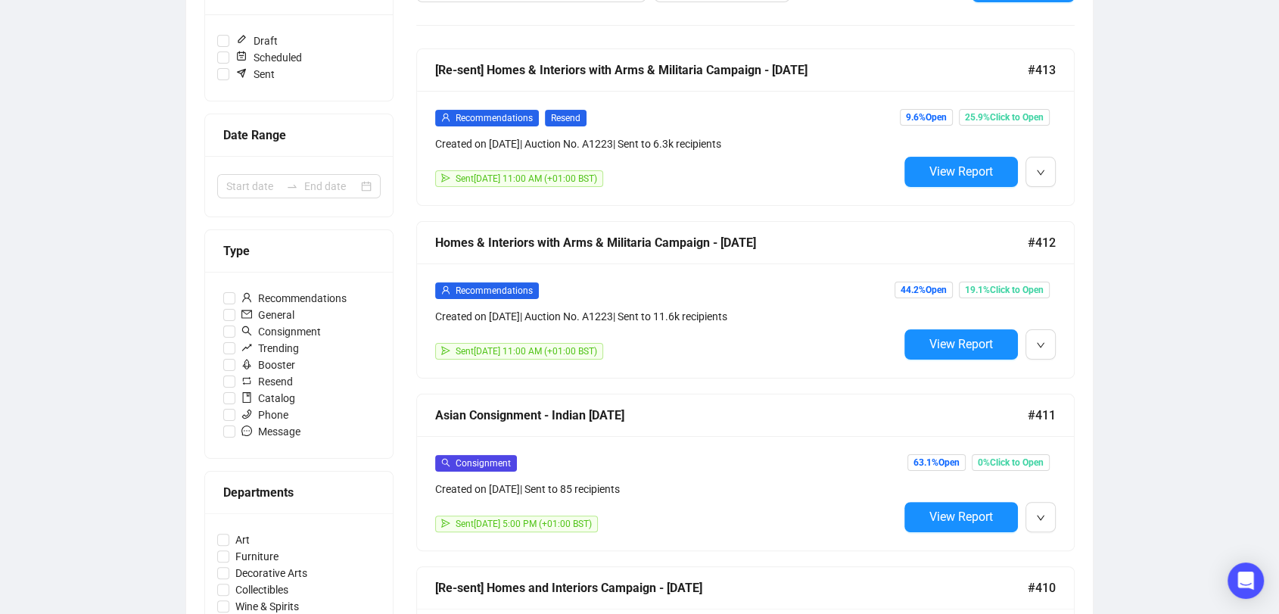
scroll to position [228, 0]
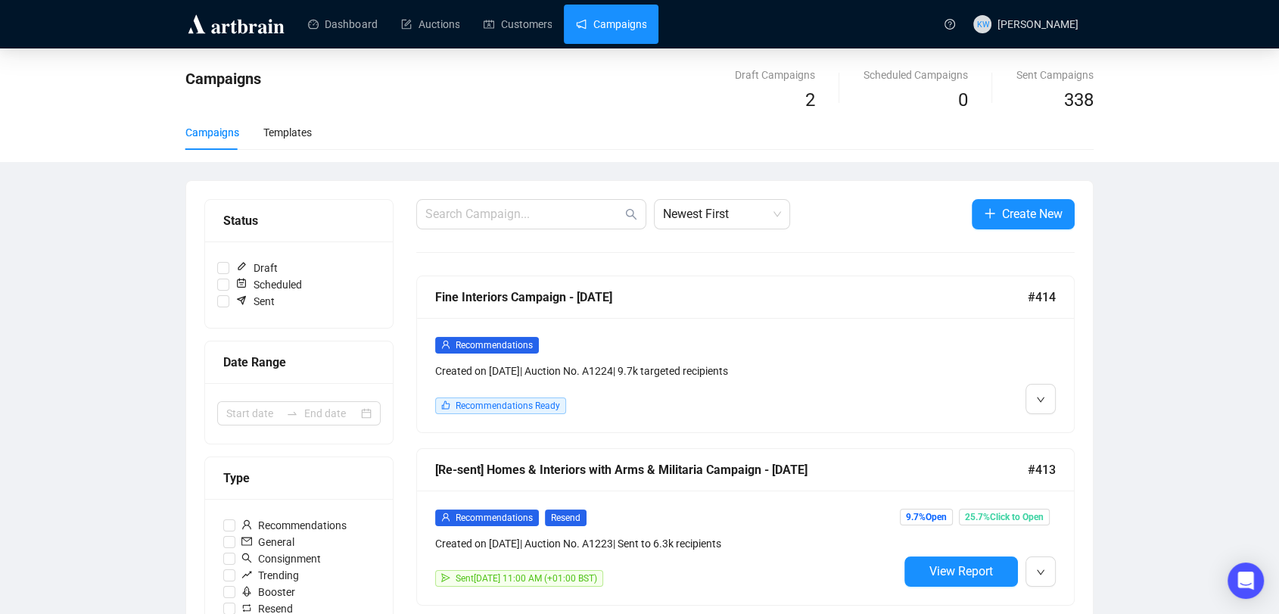
click at [663, 336] on div "Recommendations" at bounding box center [666, 344] width 463 height 17
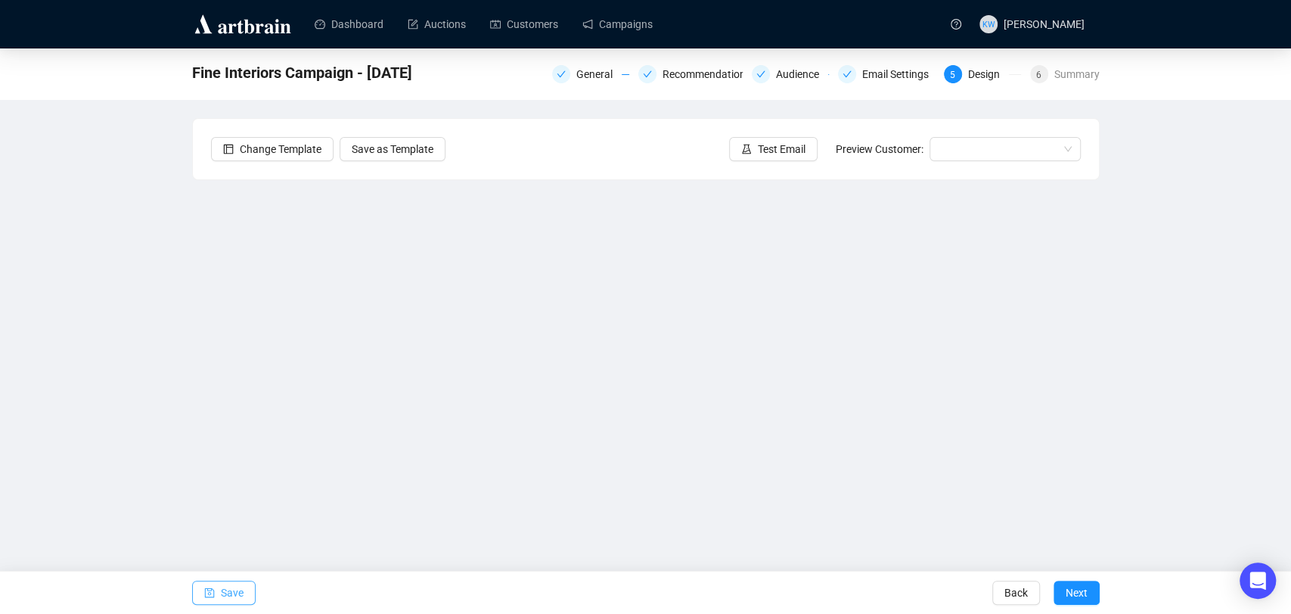
click at [218, 589] on button "Save" at bounding box center [224, 592] width 64 height 24
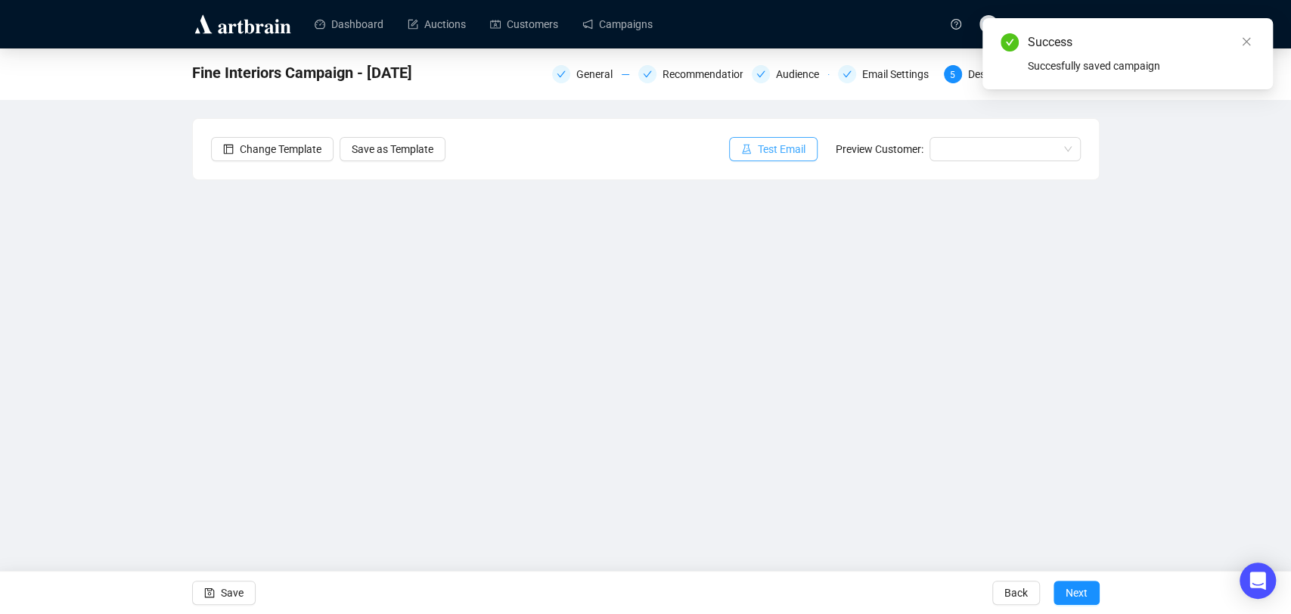
click at [772, 141] on span "Test Email" at bounding box center [782, 149] width 48 height 17
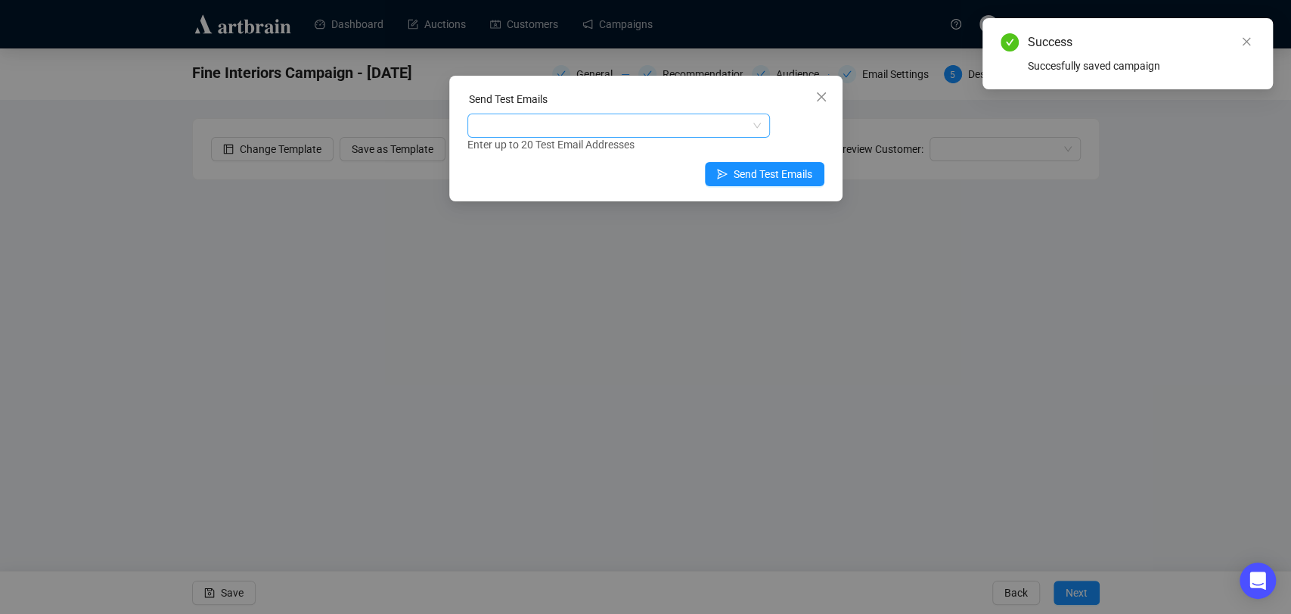
click at [635, 127] on div at bounding box center [611, 125] width 281 height 21
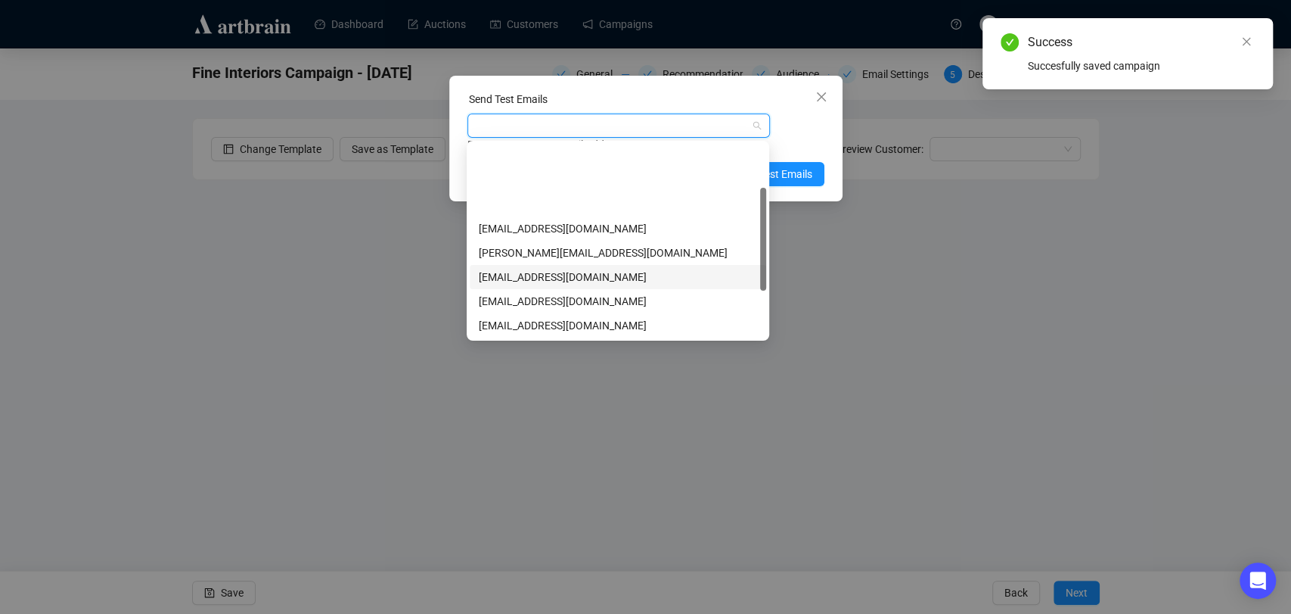
scroll to position [87, 0]
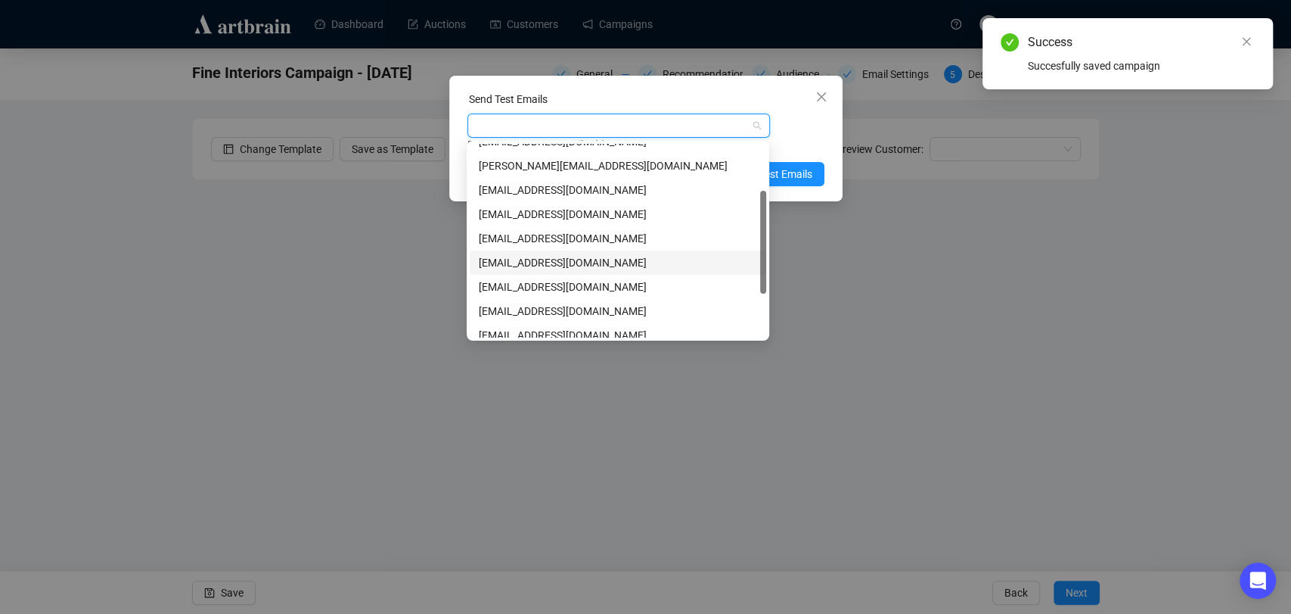
click at [559, 265] on div "katiewatling@sworder.co.uk" at bounding box center [618, 262] width 278 height 17
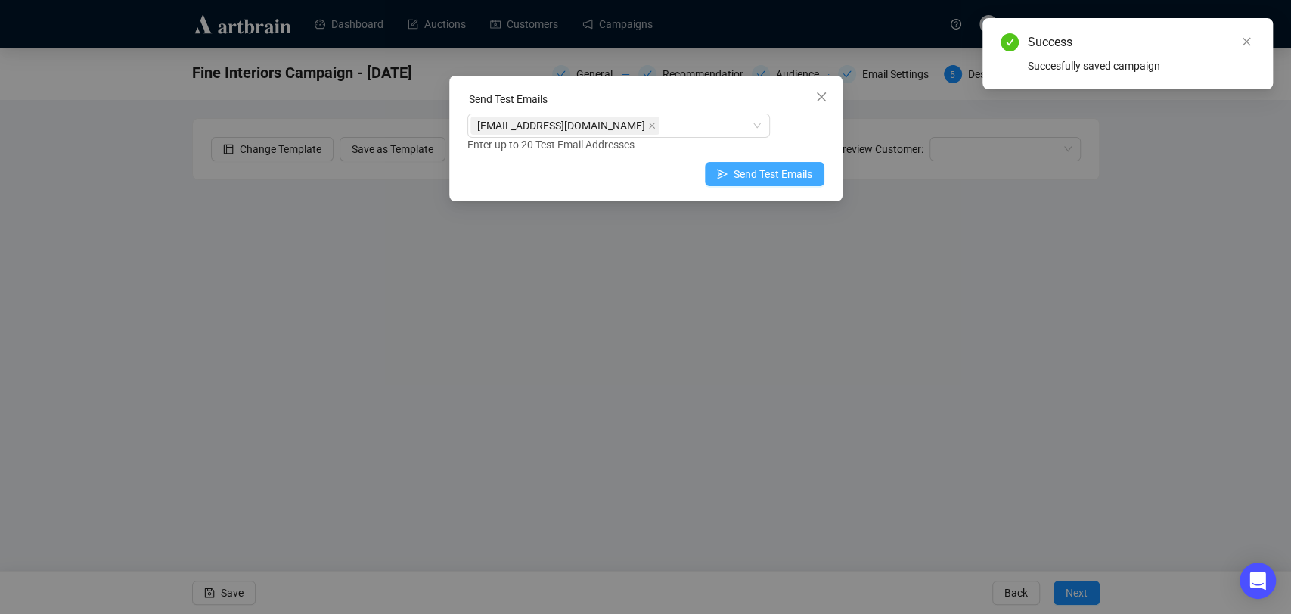
click at [806, 172] on span "Send Test Emails" at bounding box center [773, 174] width 79 height 17
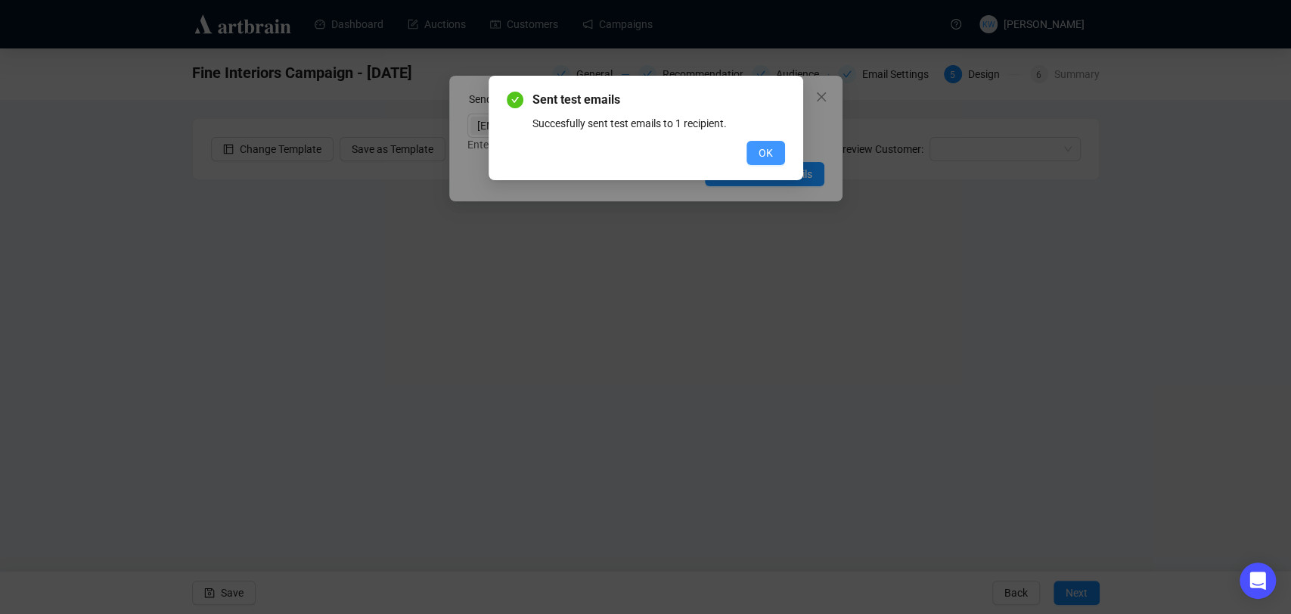
click at [766, 145] on span "OK" at bounding box center [766, 153] width 14 height 17
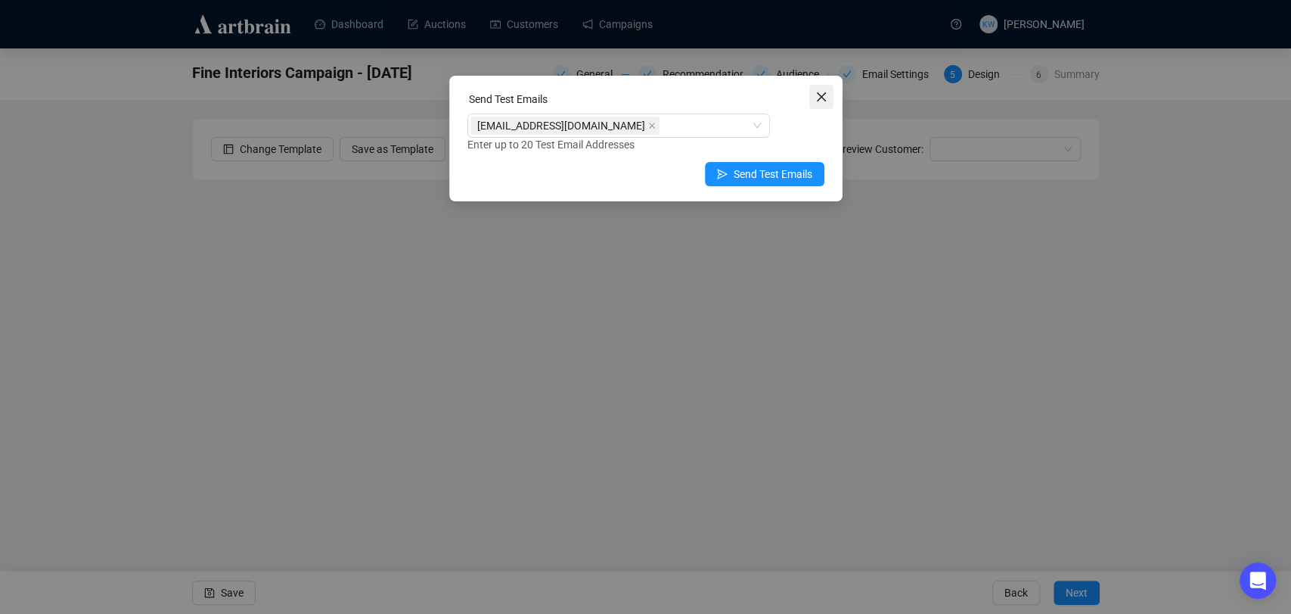
click at [820, 97] on icon "close" at bounding box center [820, 96] width 9 height 9
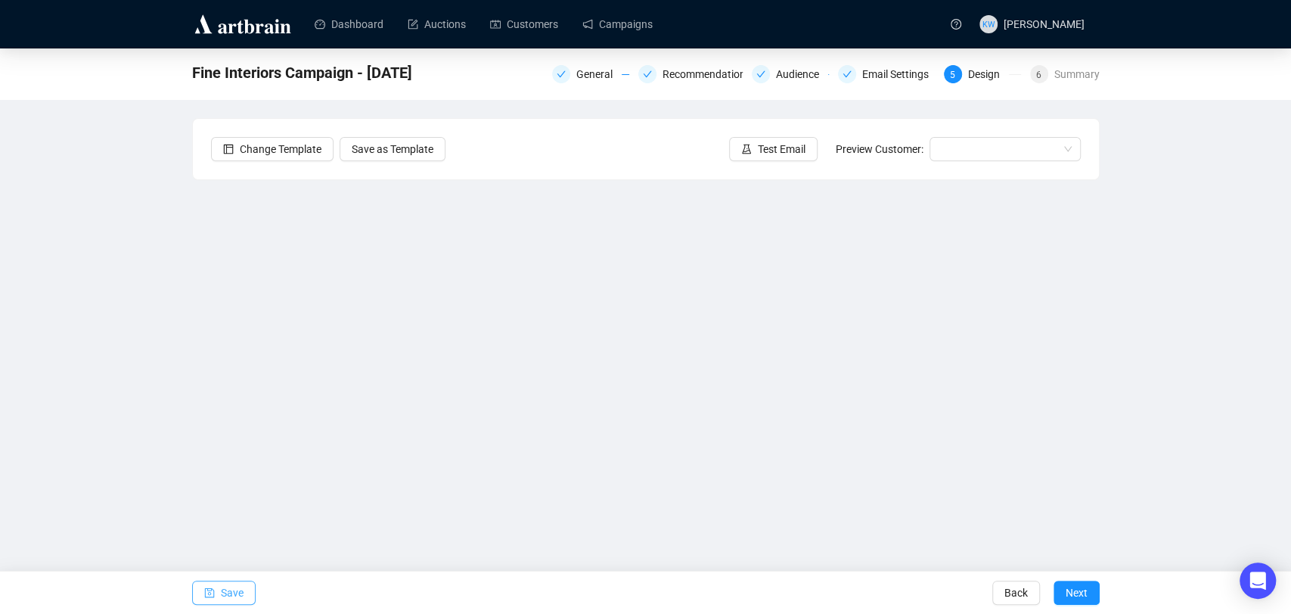
click at [235, 599] on span "Save" at bounding box center [232, 592] width 23 height 42
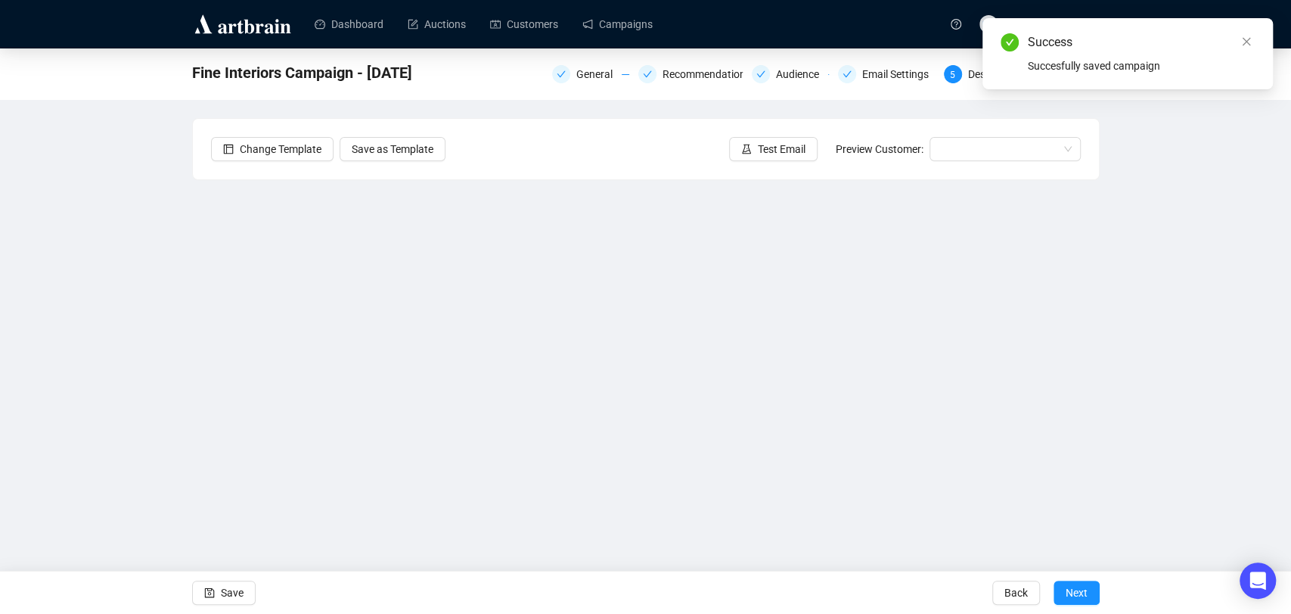
click at [1170, 359] on div "Fine Interiors Campaign - September 2025 General Recommendations Audience Email…" at bounding box center [645, 304] width 1291 height 512
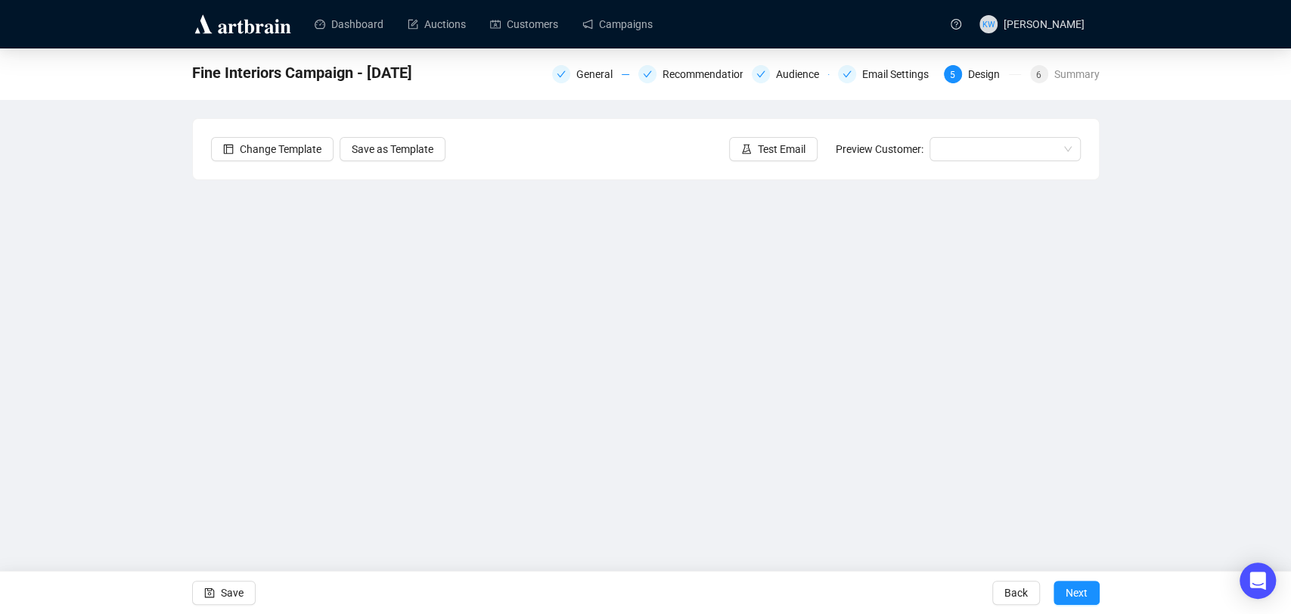
click at [1241, 208] on div "Fine Interiors Campaign - September 2025 General Recommendations Audience Email…" at bounding box center [645, 304] width 1291 height 512
click at [253, 595] on button "Save" at bounding box center [224, 592] width 64 height 24
